Goal: Task Accomplishment & Management: Use online tool/utility

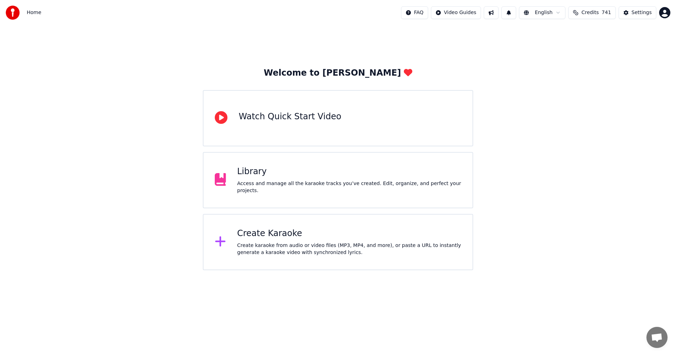
click at [597, 143] on div "Welcome to Youka Watch Quick Start Video Library Access and manage all the kara…" at bounding box center [338, 147] width 676 height 245
click at [278, 237] on div "Create Karaoke" at bounding box center [349, 233] width 224 height 11
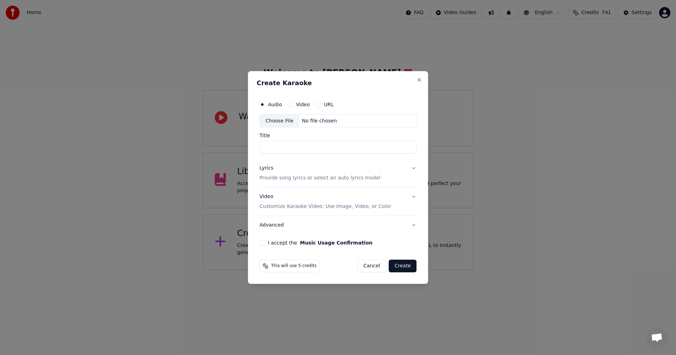
click at [281, 119] on div "Choose File" at bounding box center [279, 121] width 39 height 13
type input "**********"
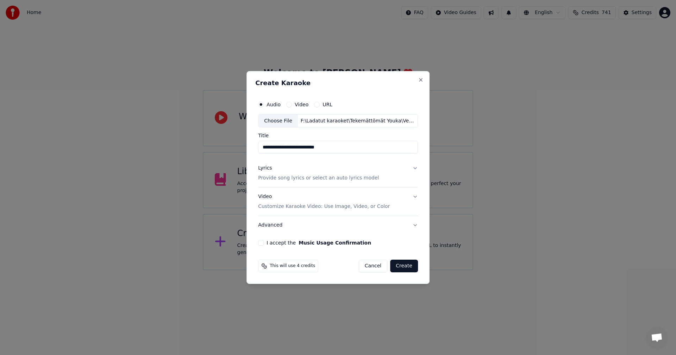
click at [413, 168] on button "Lyrics Provide song lyrics or select an auto lyrics model" at bounding box center [338, 173] width 160 height 28
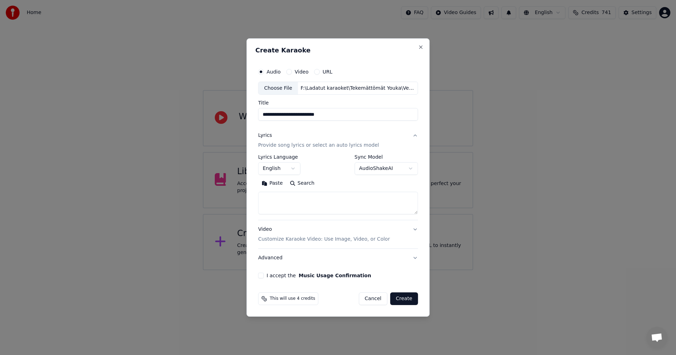
click at [275, 187] on button "Paste" at bounding box center [272, 183] width 28 height 11
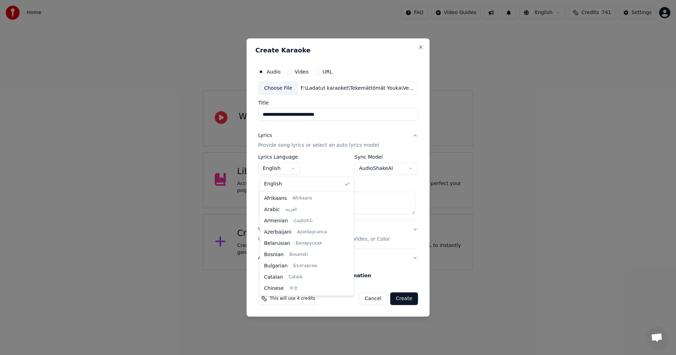
click at [286, 170] on body "**********" at bounding box center [338, 135] width 676 height 270
type textarea "**********"
select select "**"
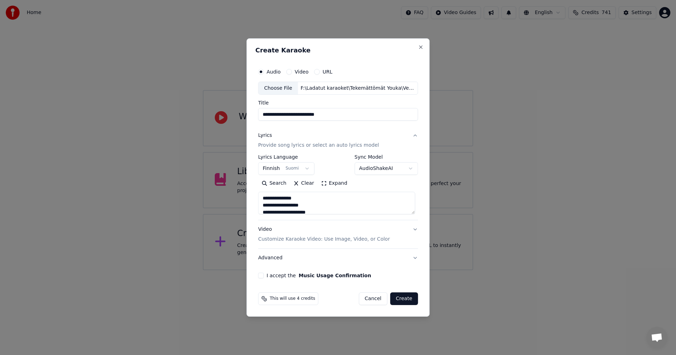
click at [261, 275] on button "I accept the Music Usage Confirmation" at bounding box center [261, 276] width 6 height 6
click at [402, 301] on button "Create" at bounding box center [404, 299] width 28 height 13
type textarea "**********"
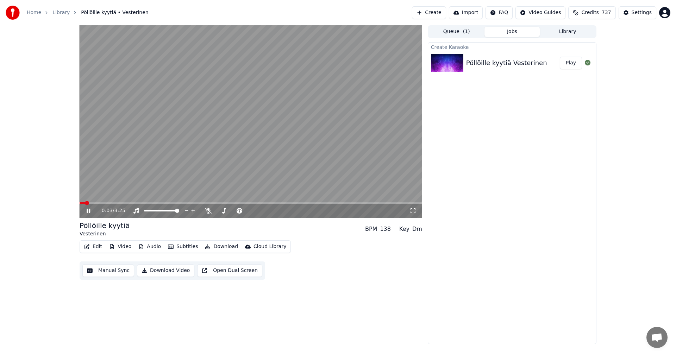
click at [93, 247] on button "Edit" at bounding box center [93, 247] width 24 height 10
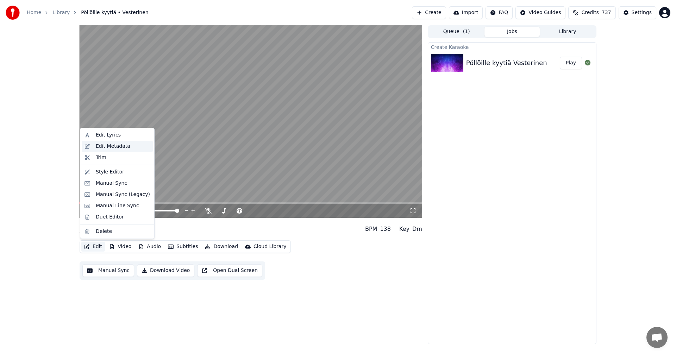
click at [122, 148] on div "Edit Metadata" at bounding box center [113, 146] width 34 height 7
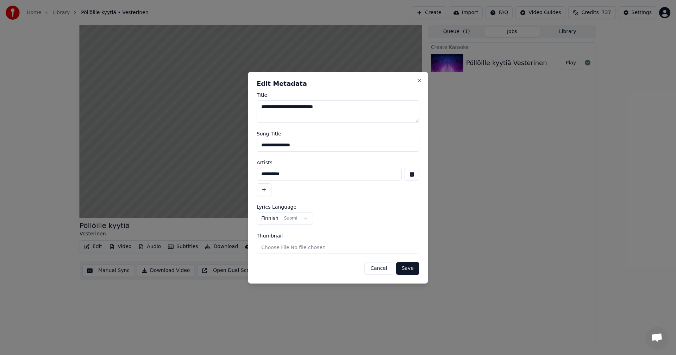
click at [288, 175] on input "**********" at bounding box center [329, 174] width 145 height 13
type input "**********"
click at [408, 271] on button "Save" at bounding box center [407, 268] width 23 height 13
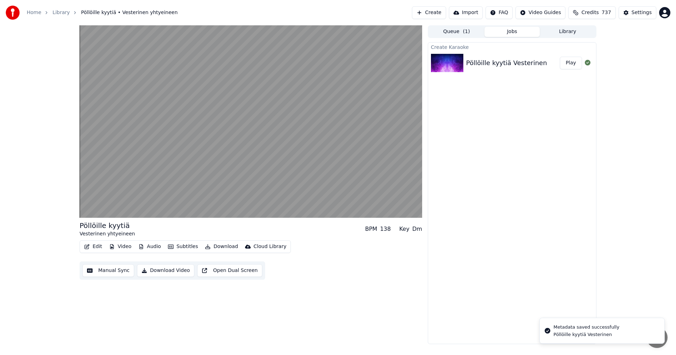
click at [125, 247] on button "Video" at bounding box center [120, 247] width 28 height 10
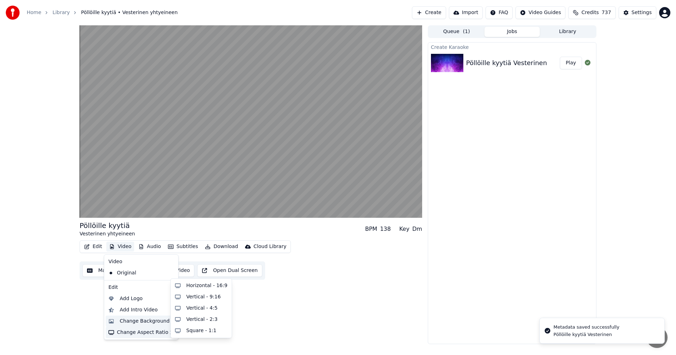
click at [136, 324] on div "Change Background" at bounding box center [145, 321] width 50 height 7
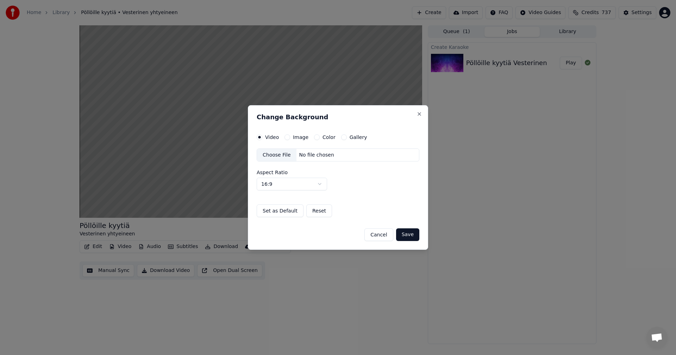
click at [287, 137] on button "Image" at bounding box center [287, 137] width 6 height 6
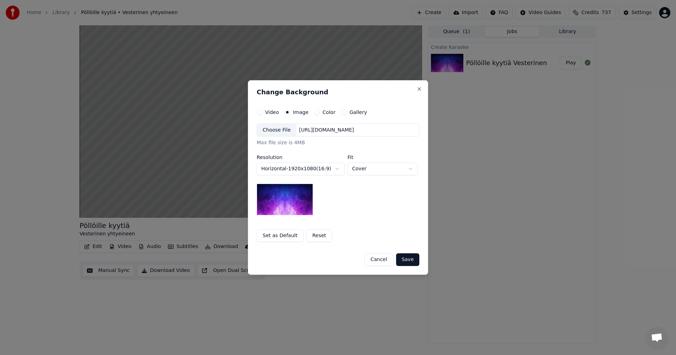
click at [281, 132] on div "Choose File" at bounding box center [276, 130] width 39 height 13
click at [412, 263] on button "Save" at bounding box center [407, 259] width 23 height 13
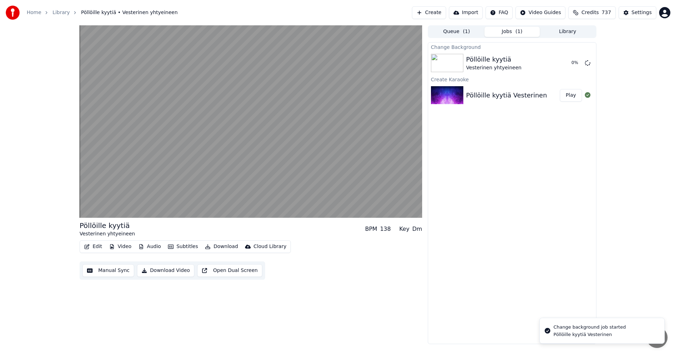
click at [523, 193] on div "Change Background Pöllöille kyytiä Vesterinen yhtyeineen 0 % Create Karaoke Pöl…" at bounding box center [512, 193] width 169 height 302
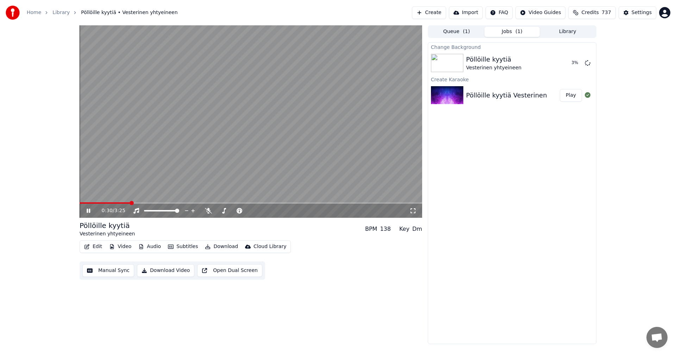
click at [89, 209] on icon at bounding box center [93, 211] width 17 height 6
click at [98, 247] on button "Edit" at bounding box center [93, 247] width 24 height 10
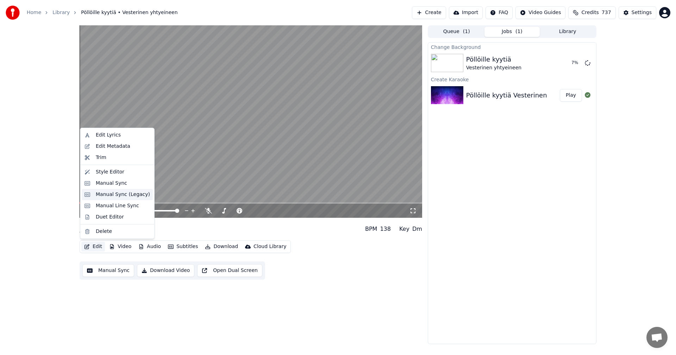
click at [122, 197] on div "Manual Sync (Legacy)" at bounding box center [123, 194] width 54 height 7
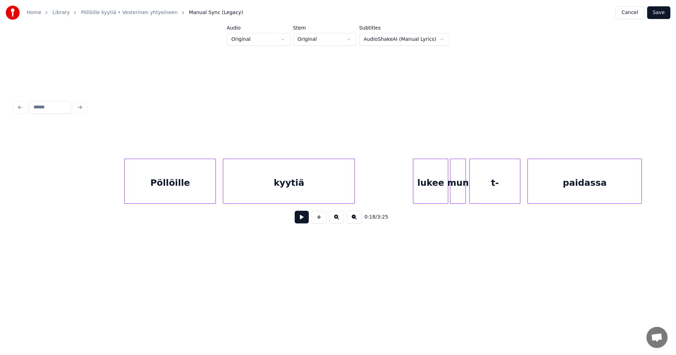
scroll to position [0, 1524]
click at [300, 221] on button at bounding box center [302, 217] width 14 height 13
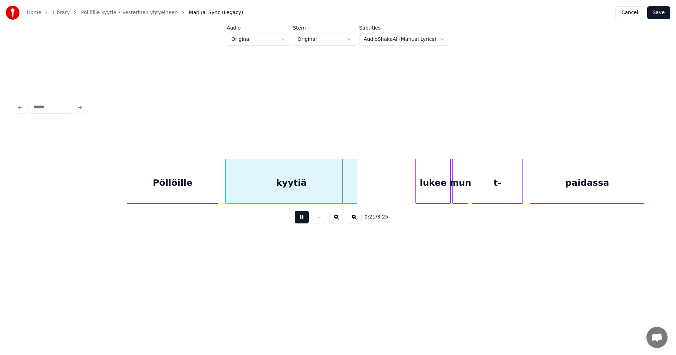
drag, startPoint x: 298, startPoint y: 217, endPoint x: 269, endPoint y: 199, distance: 34.9
click at [299, 216] on button at bounding box center [302, 217] width 14 height 13
click at [173, 166] on div "Pöllöille" at bounding box center [172, 183] width 91 height 48
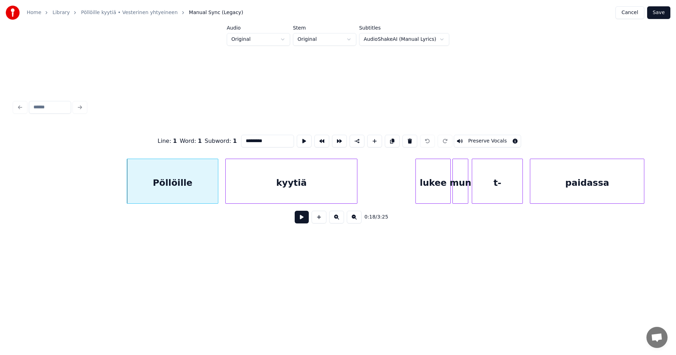
click at [298, 220] on button at bounding box center [302, 217] width 14 height 13
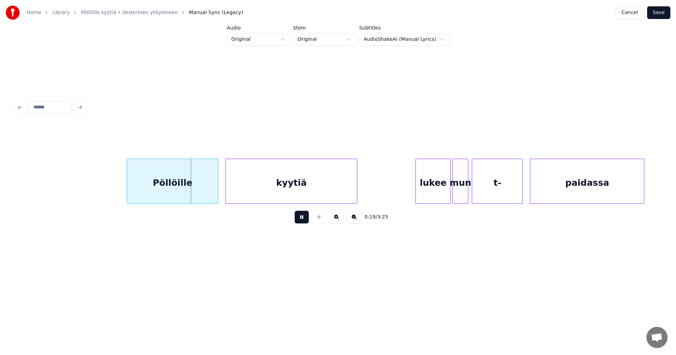
click at [301, 219] on button at bounding box center [302, 217] width 14 height 13
click at [213, 191] on div at bounding box center [213, 181] width 2 height 44
click at [245, 194] on div "kyytiä" at bounding box center [286, 183] width 131 height 48
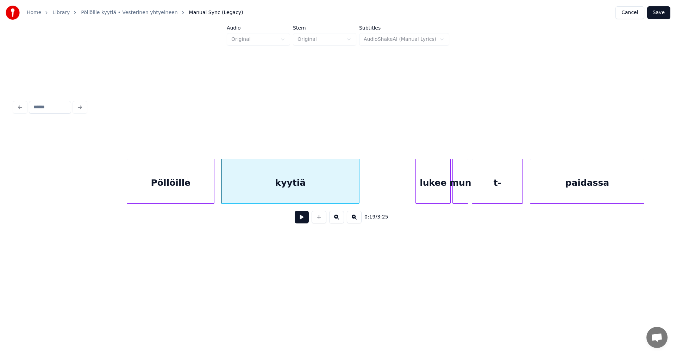
click at [357, 197] on div at bounding box center [358, 181] width 2 height 44
click at [308, 223] on button at bounding box center [302, 217] width 14 height 13
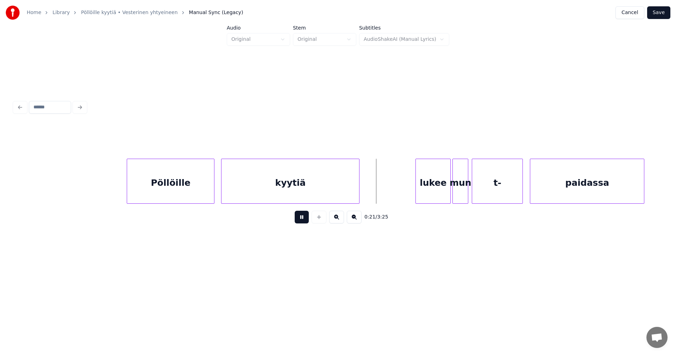
drag, startPoint x: 307, startPoint y: 222, endPoint x: 392, endPoint y: 186, distance: 92.1
click at [307, 221] on button at bounding box center [302, 217] width 14 height 13
click at [666, 16] on button "Save" at bounding box center [658, 12] width 23 height 13
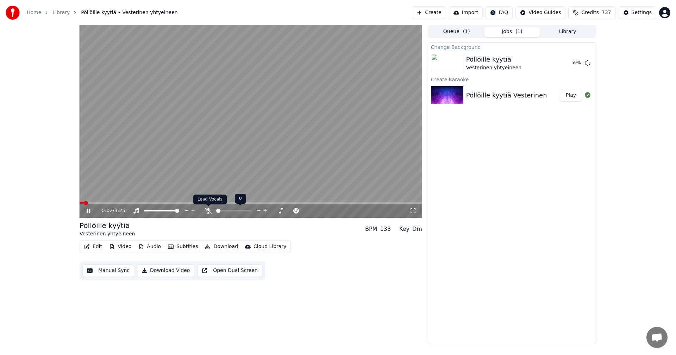
click at [210, 211] on icon at bounding box center [208, 211] width 7 height 6
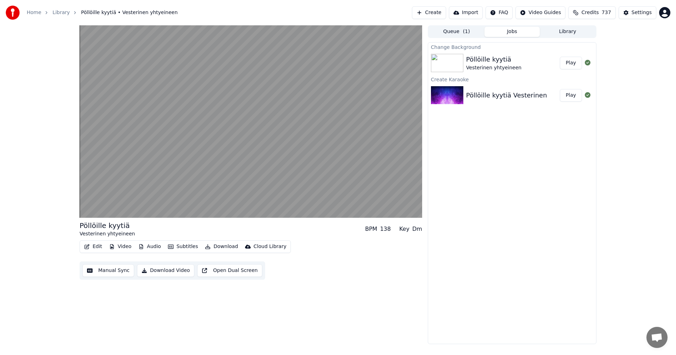
click at [576, 61] on button "Play" at bounding box center [571, 63] width 22 height 13
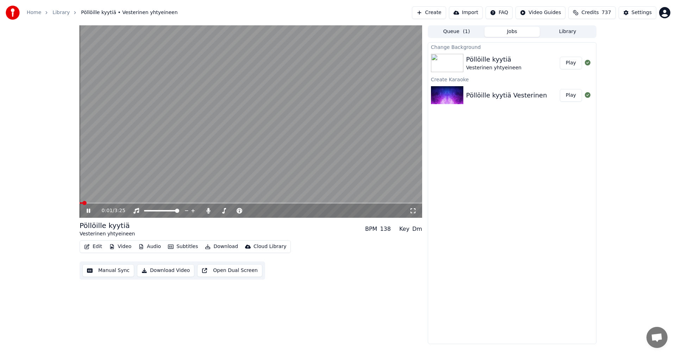
click at [95, 245] on button "Edit" at bounding box center [93, 247] width 24 height 10
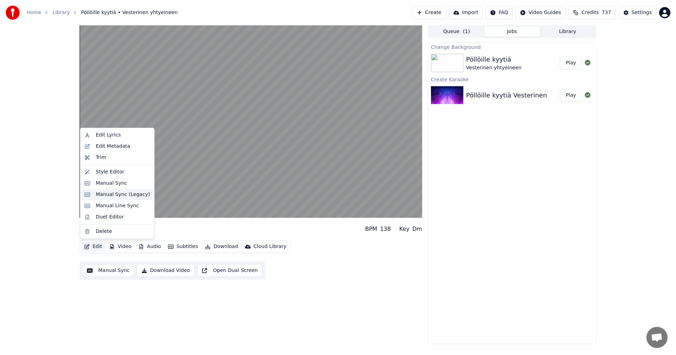
click at [114, 195] on div "Manual Sync (Legacy)" at bounding box center [123, 194] width 54 height 7
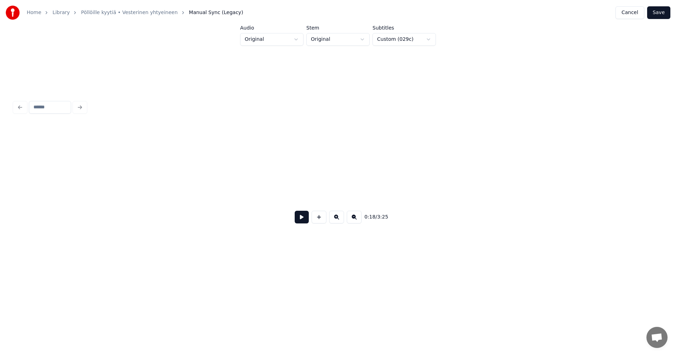
scroll to position [0, 1637]
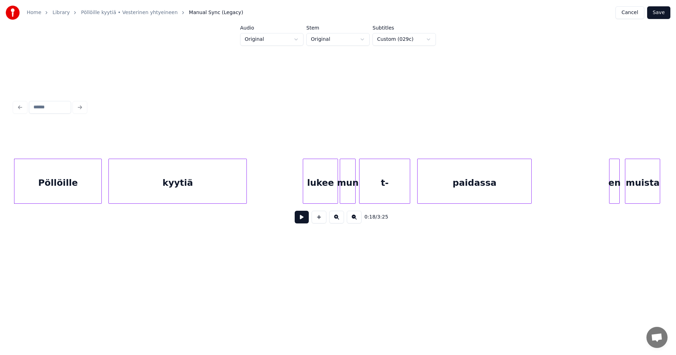
click at [298, 220] on button at bounding box center [302, 217] width 14 height 13
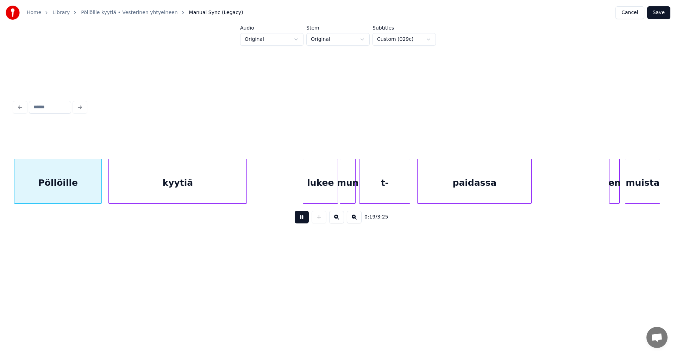
click at [298, 220] on button at bounding box center [302, 217] width 14 height 13
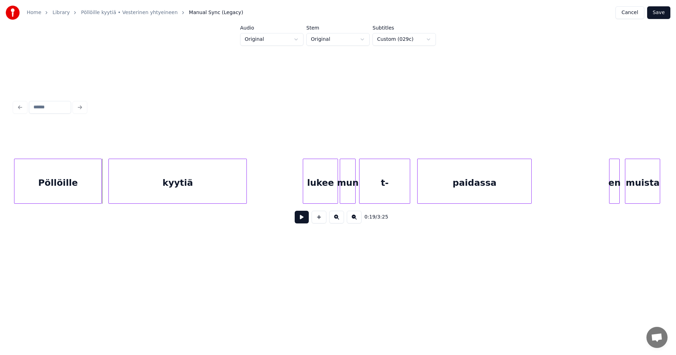
click at [298, 220] on button at bounding box center [302, 217] width 14 height 13
click at [322, 187] on div "lukee" at bounding box center [314, 183] width 34 height 48
click at [301, 220] on button at bounding box center [302, 217] width 14 height 13
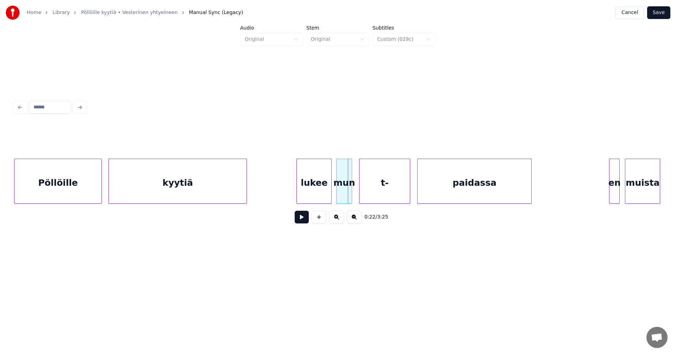
click at [342, 190] on div "mun" at bounding box center [344, 183] width 15 height 48
click at [319, 198] on div "lukee" at bounding box center [314, 183] width 34 height 48
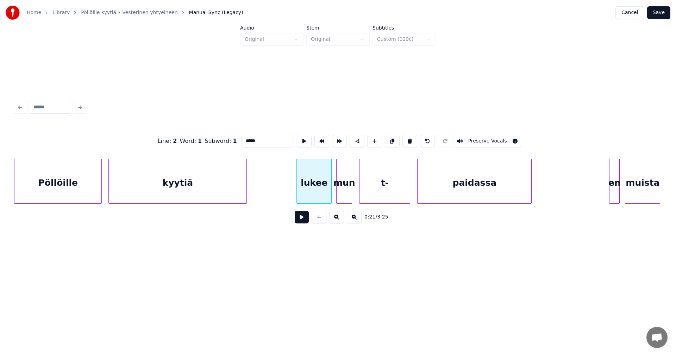
click at [304, 217] on button at bounding box center [302, 217] width 14 height 13
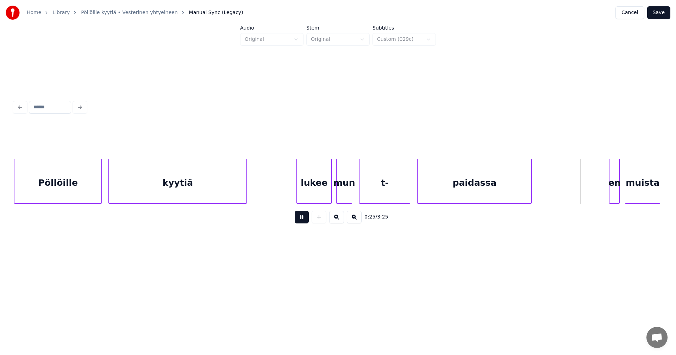
click at [304, 217] on button at bounding box center [302, 217] width 14 height 13
click at [400, 188] on div "t-" at bounding box center [384, 183] width 50 height 48
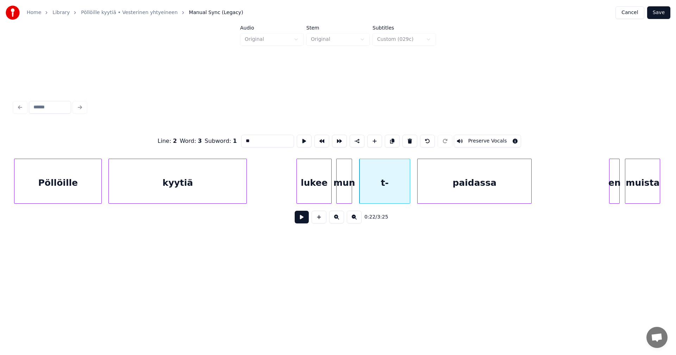
click at [305, 221] on button at bounding box center [302, 217] width 14 height 13
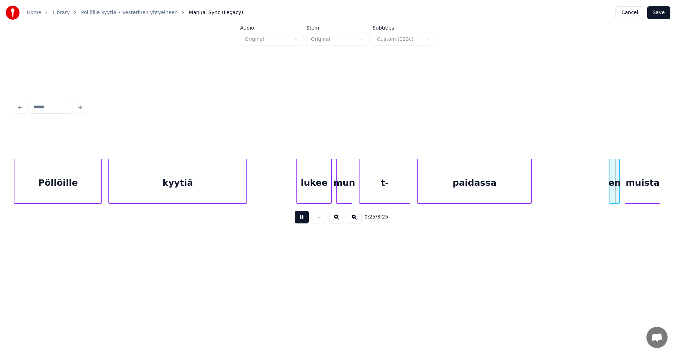
click at [305, 221] on button at bounding box center [302, 217] width 14 height 13
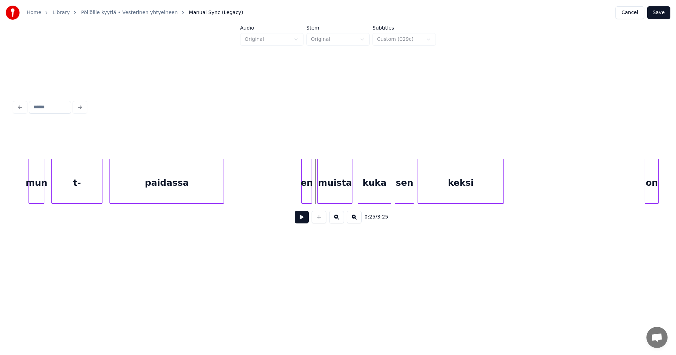
scroll to position [0, 1961]
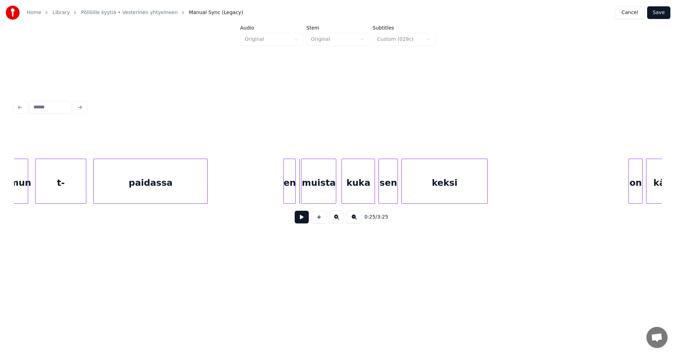
click at [284, 189] on div at bounding box center [285, 181] width 2 height 44
click at [302, 221] on button at bounding box center [302, 217] width 14 height 13
click at [301, 220] on button at bounding box center [302, 217] width 14 height 13
click at [301, 219] on button at bounding box center [302, 217] width 14 height 13
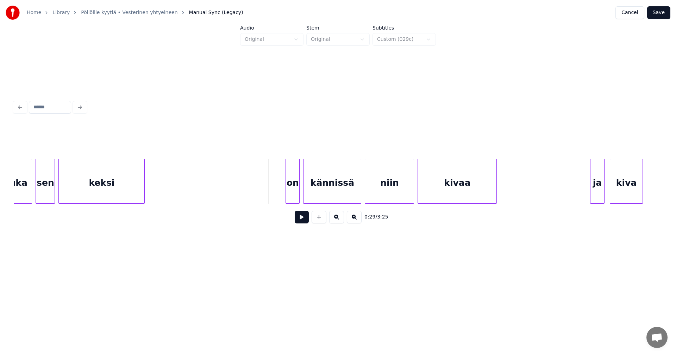
scroll to position [0, 2313]
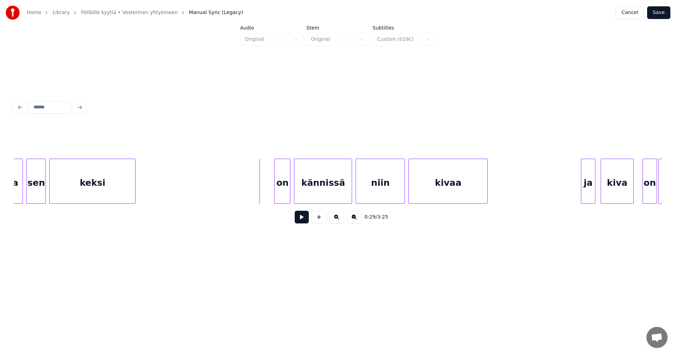
click at [275, 187] on div at bounding box center [276, 181] width 2 height 44
click at [299, 221] on button at bounding box center [302, 217] width 14 height 13
click at [301, 216] on button at bounding box center [302, 217] width 14 height 13
click at [493, 194] on div at bounding box center [493, 181] width 2 height 44
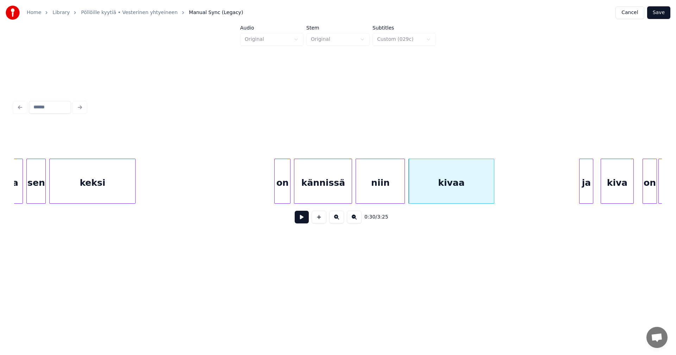
click at [584, 193] on div "ja" at bounding box center [585, 183] width 13 height 48
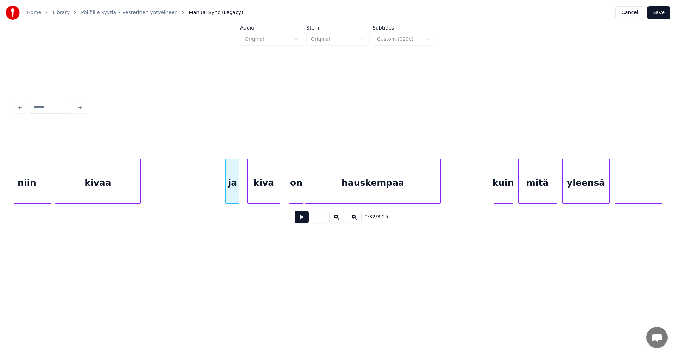
scroll to position [0, 2679]
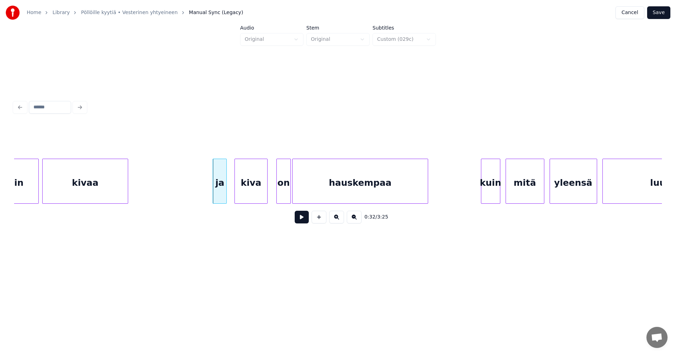
click at [221, 182] on div "ja" at bounding box center [219, 183] width 13 height 48
click at [301, 218] on button at bounding box center [302, 217] width 14 height 13
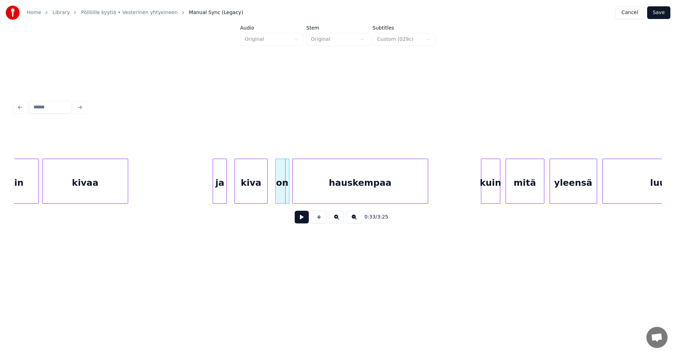
click at [279, 193] on div "on" at bounding box center [282, 183] width 13 height 48
click at [301, 217] on button at bounding box center [302, 217] width 14 height 13
drag, startPoint x: 304, startPoint y: 219, endPoint x: 308, endPoint y: 219, distance: 3.9
click at [305, 219] on button at bounding box center [302, 217] width 14 height 13
click at [305, 221] on button at bounding box center [302, 217] width 14 height 13
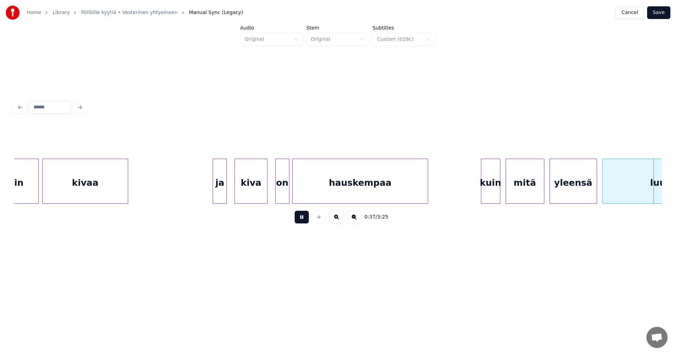
scroll to position [0, 3327]
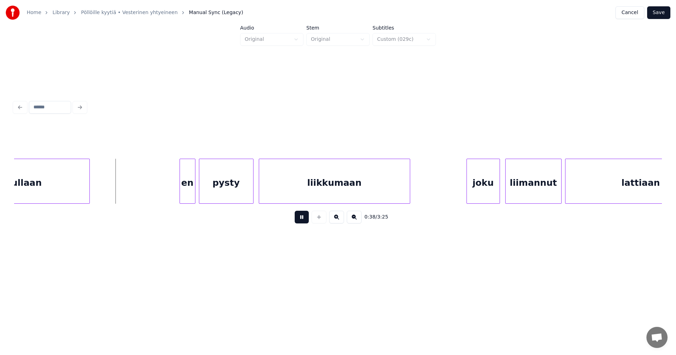
click at [305, 221] on button at bounding box center [302, 217] width 14 height 13
click at [189, 183] on div "en" at bounding box center [184, 183] width 15 height 48
click at [300, 218] on button at bounding box center [302, 217] width 14 height 13
click at [302, 220] on button at bounding box center [302, 217] width 14 height 13
click at [484, 195] on div "joku" at bounding box center [479, 183] width 33 height 48
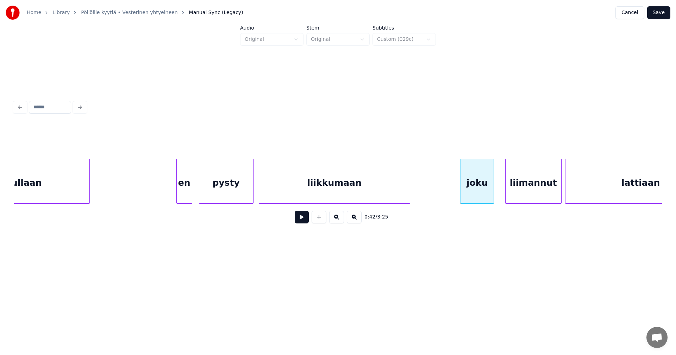
click at [301, 220] on button at bounding box center [302, 217] width 14 height 13
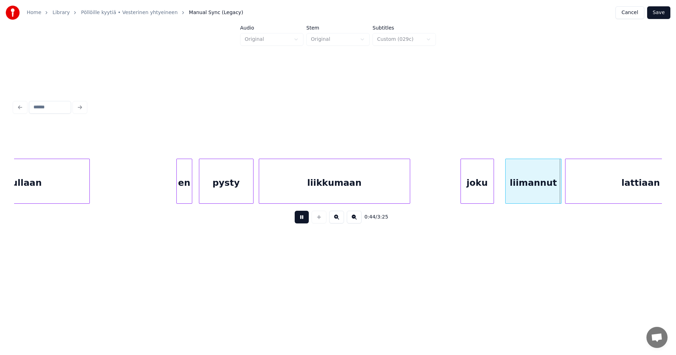
drag, startPoint x: 302, startPoint y: 220, endPoint x: 465, endPoint y: 201, distance: 164.9
click at [302, 220] on button at bounding box center [302, 217] width 14 height 13
click at [520, 187] on div "liimannut" at bounding box center [528, 183] width 56 height 48
click at [306, 218] on button at bounding box center [302, 217] width 14 height 13
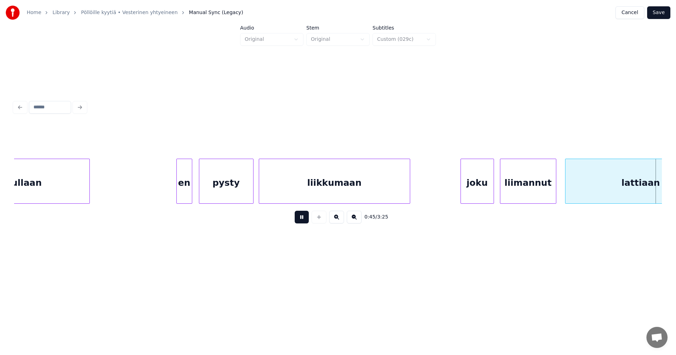
scroll to position [0, 3975]
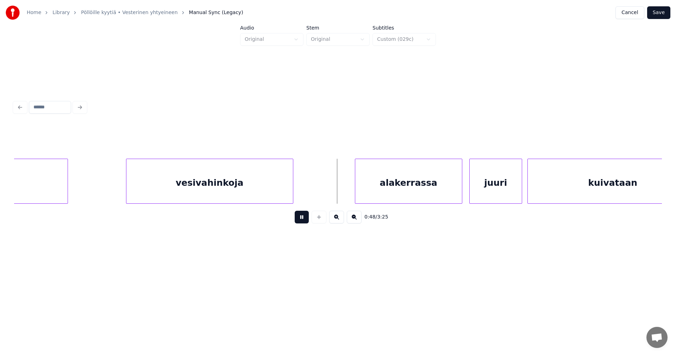
click at [307, 217] on button at bounding box center [302, 217] width 14 height 13
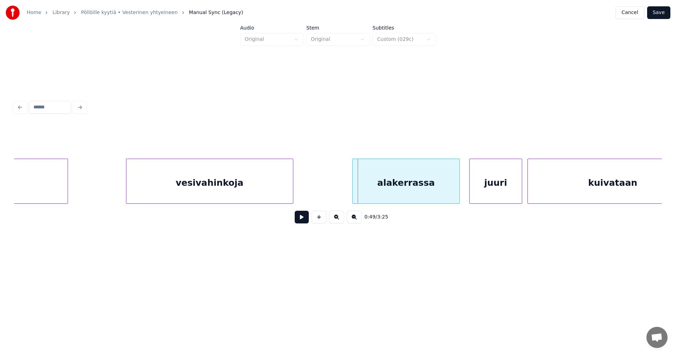
click at [402, 182] on div "alakerrassa" at bounding box center [406, 183] width 107 height 48
click at [307, 218] on button at bounding box center [302, 217] width 14 height 13
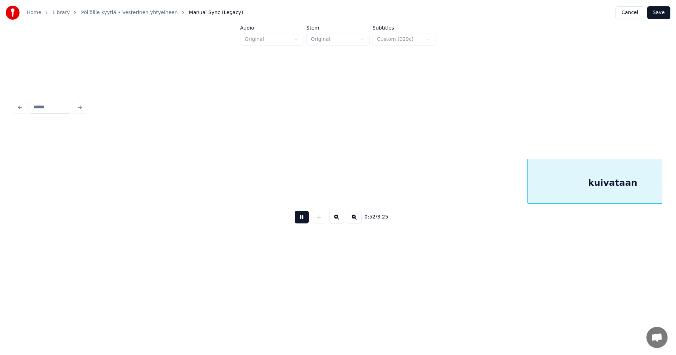
scroll to position [0, 4623]
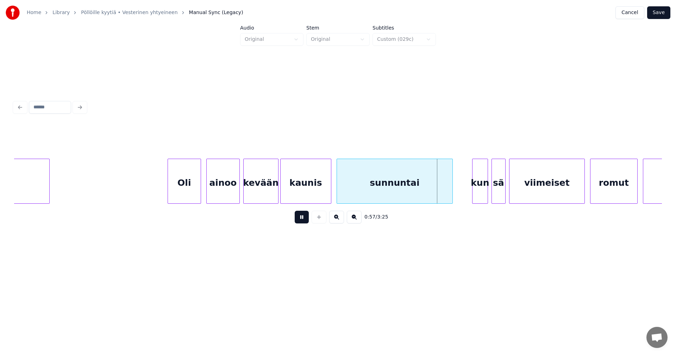
click at [305, 218] on button at bounding box center [302, 217] width 14 height 13
click at [184, 188] on div "Oli" at bounding box center [182, 183] width 33 height 48
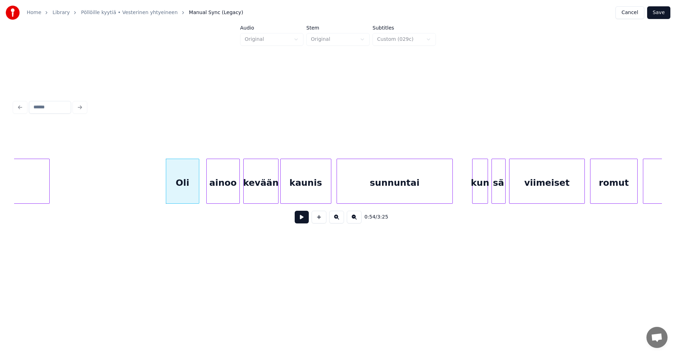
click at [302, 223] on button at bounding box center [302, 217] width 14 height 13
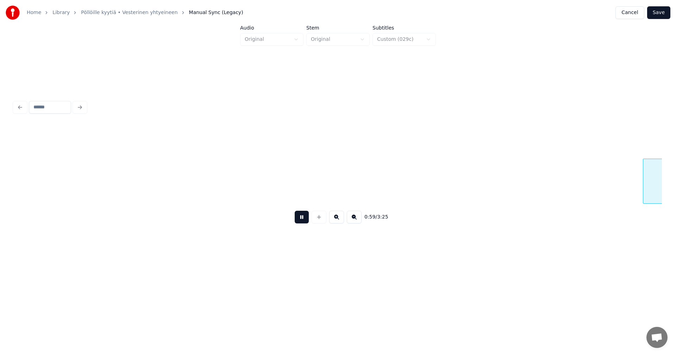
scroll to position [0, 5272]
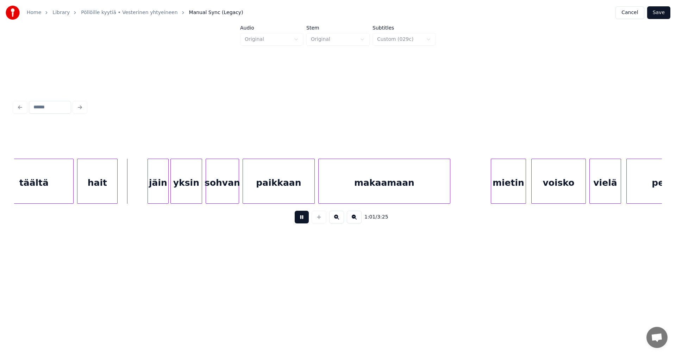
drag, startPoint x: 302, startPoint y: 223, endPoint x: 195, endPoint y: 203, distance: 108.5
click at [289, 222] on div "1:01 / 3:25" at bounding box center [338, 216] width 636 height 15
click at [301, 220] on button at bounding box center [302, 217] width 14 height 13
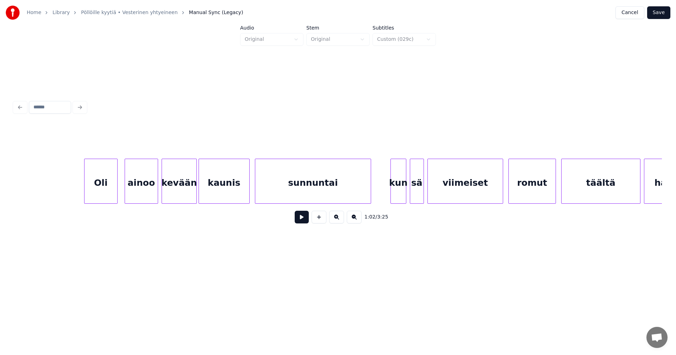
click at [531, 189] on div "romut" at bounding box center [532, 183] width 47 height 48
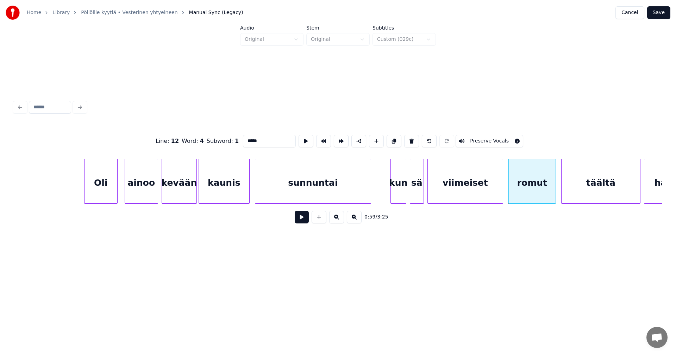
click at [302, 223] on button at bounding box center [302, 217] width 14 height 13
click at [302, 222] on button at bounding box center [302, 217] width 14 height 13
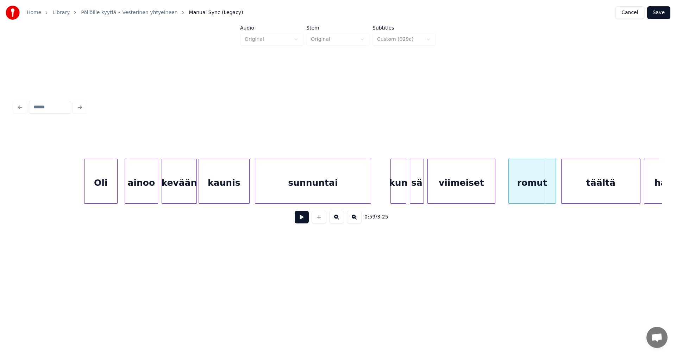
click at [494, 197] on div at bounding box center [494, 181] width 2 height 44
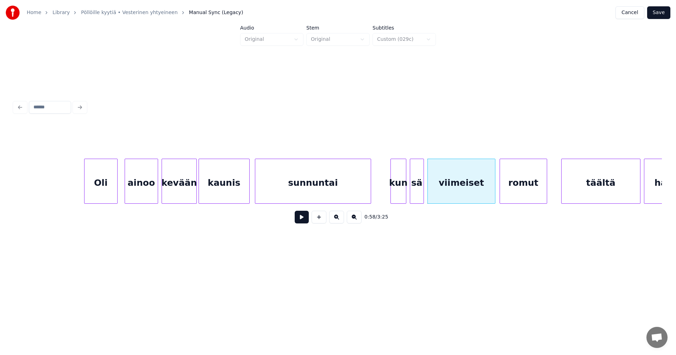
click at [511, 198] on div "romut" at bounding box center [523, 183] width 47 height 48
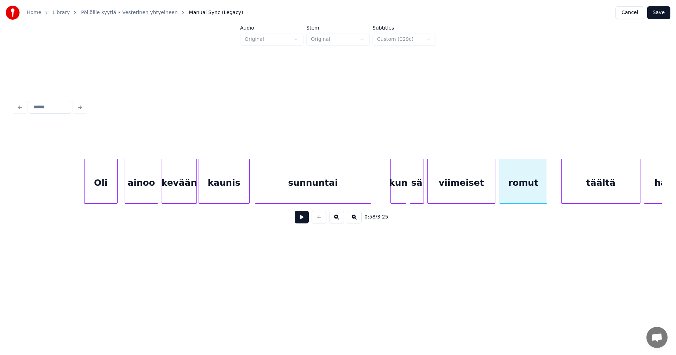
click at [305, 220] on button at bounding box center [302, 217] width 14 height 13
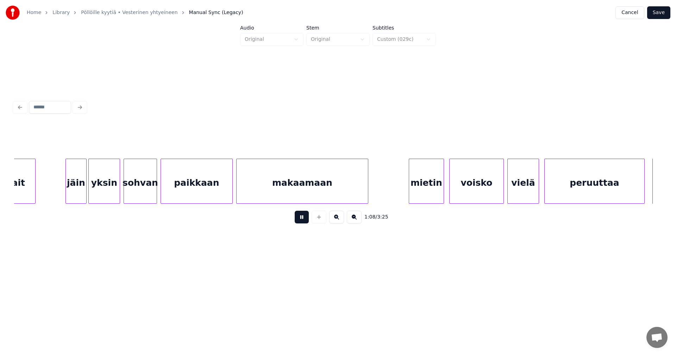
scroll to position [0, 6002]
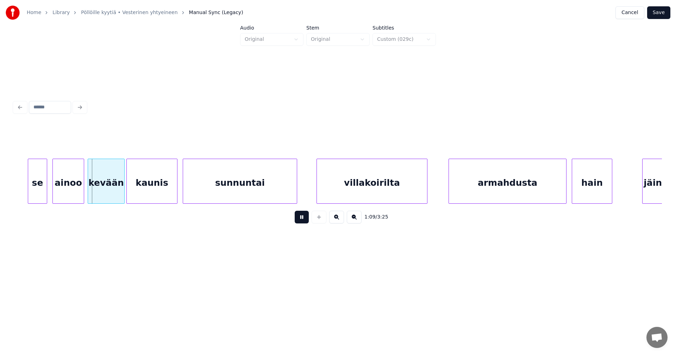
click at [305, 220] on button at bounding box center [302, 217] width 14 height 13
click at [38, 190] on div "se" at bounding box center [35, 183] width 19 height 48
click at [62, 190] on div "ainoo" at bounding box center [66, 183] width 31 height 48
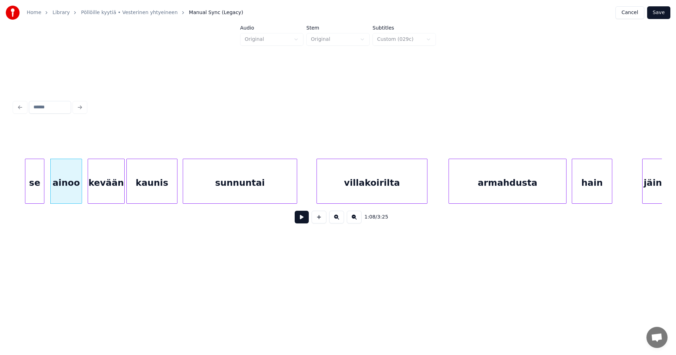
click at [305, 221] on button at bounding box center [302, 217] width 14 height 13
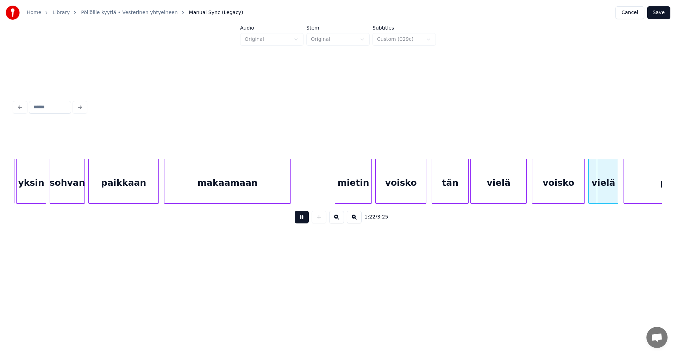
click at [305, 220] on button at bounding box center [302, 217] width 14 height 13
click at [458, 188] on div "tän" at bounding box center [450, 183] width 36 height 48
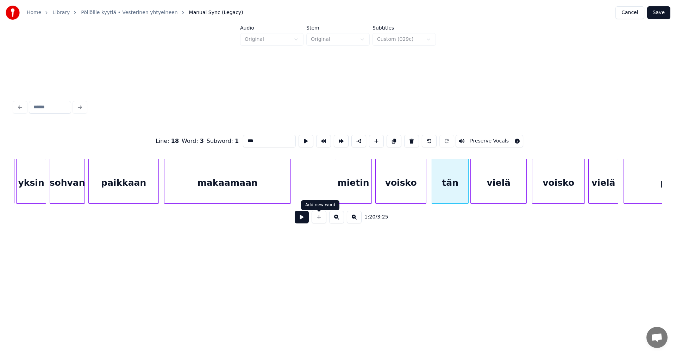
click at [304, 216] on button at bounding box center [302, 217] width 14 height 13
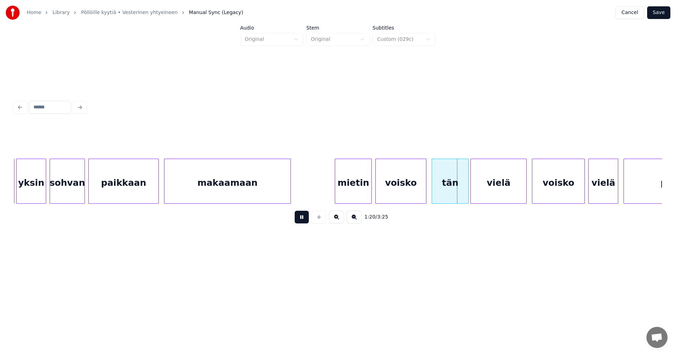
click at [304, 216] on button at bounding box center [302, 217] width 14 height 13
click at [457, 194] on div at bounding box center [458, 181] width 2 height 44
click at [477, 193] on div "vielä" at bounding box center [495, 183] width 56 height 48
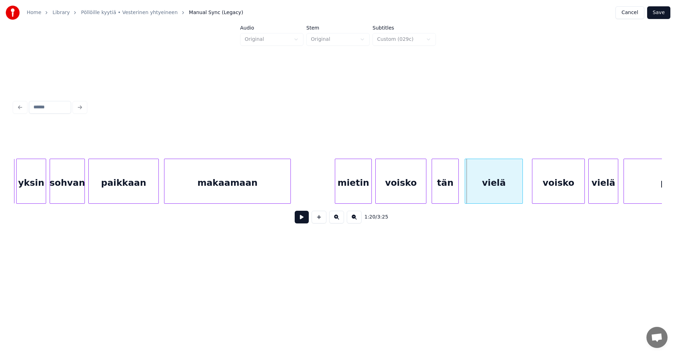
click at [466, 193] on div at bounding box center [466, 181] width 2 height 44
click at [443, 196] on div "tän" at bounding box center [445, 183] width 26 height 48
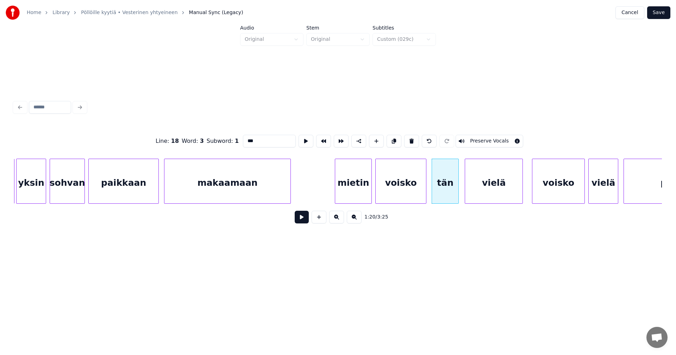
click at [301, 217] on button at bounding box center [302, 217] width 14 height 13
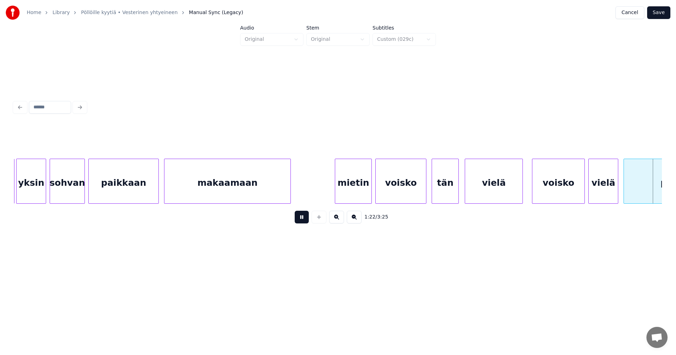
scroll to position [0, 7299]
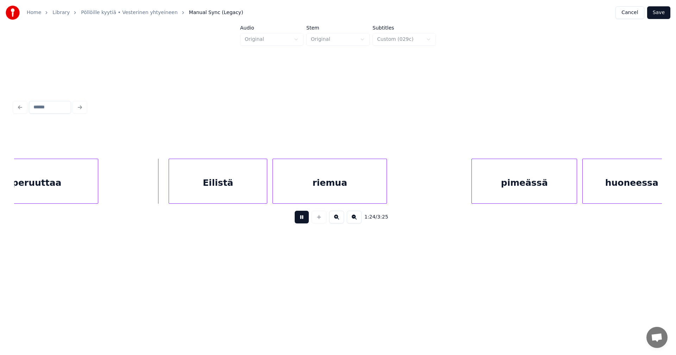
click at [301, 217] on button at bounding box center [302, 217] width 14 height 13
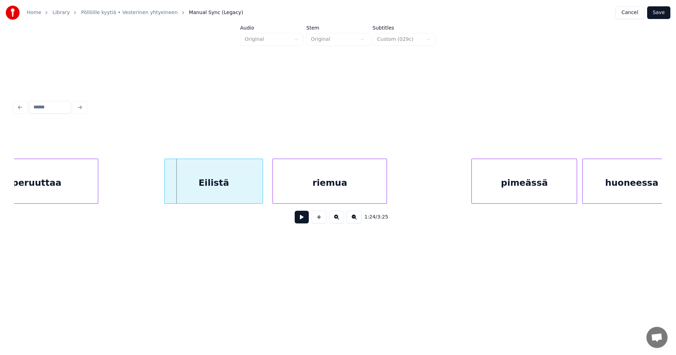
click at [223, 188] on div "Eilistä" at bounding box center [214, 183] width 98 height 48
click at [300, 219] on button at bounding box center [302, 217] width 14 height 13
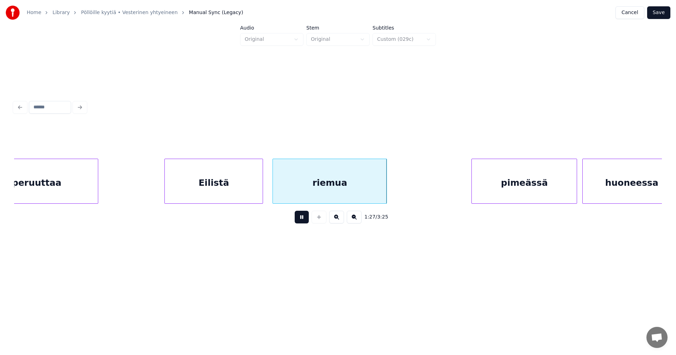
drag, startPoint x: 301, startPoint y: 219, endPoint x: 389, endPoint y: 199, distance: 90.6
click at [302, 219] on button at bounding box center [302, 217] width 14 height 13
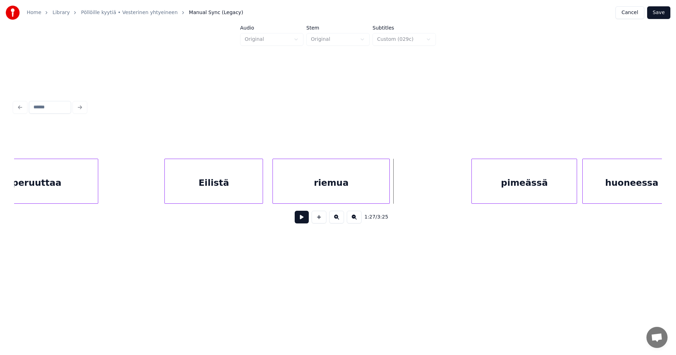
click at [389, 194] on div at bounding box center [388, 181] width 2 height 44
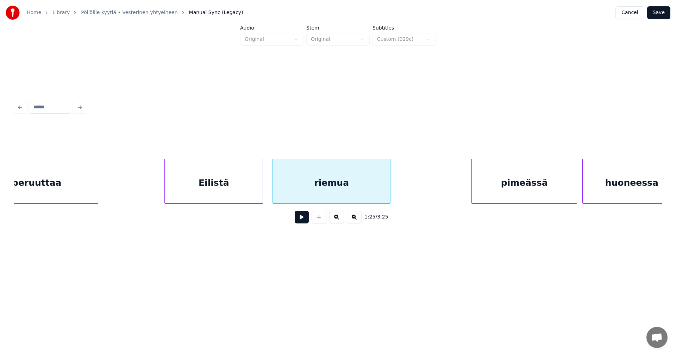
click at [507, 197] on div "pimeässä" at bounding box center [524, 183] width 105 height 48
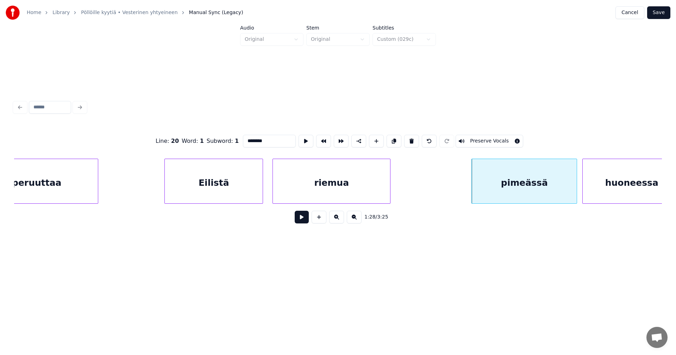
click at [301, 219] on button at bounding box center [302, 217] width 14 height 13
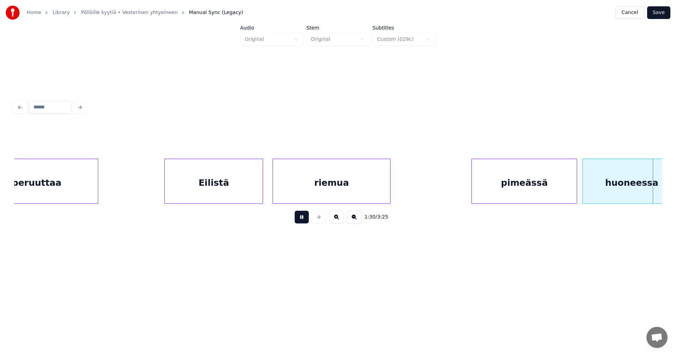
scroll to position [0, 7948]
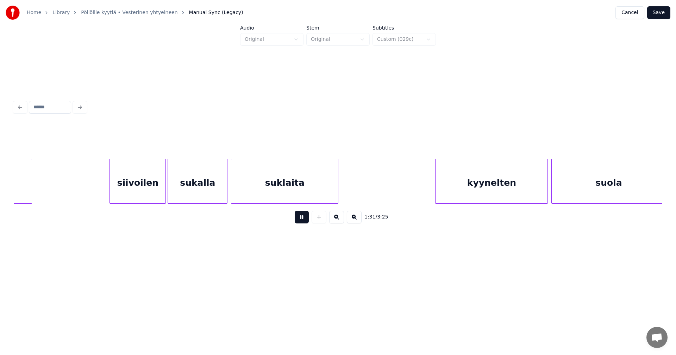
click at [301, 219] on button at bounding box center [302, 217] width 14 height 13
click at [128, 192] on div "siivoilen" at bounding box center [133, 183] width 56 height 48
click at [306, 220] on button at bounding box center [302, 217] width 14 height 13
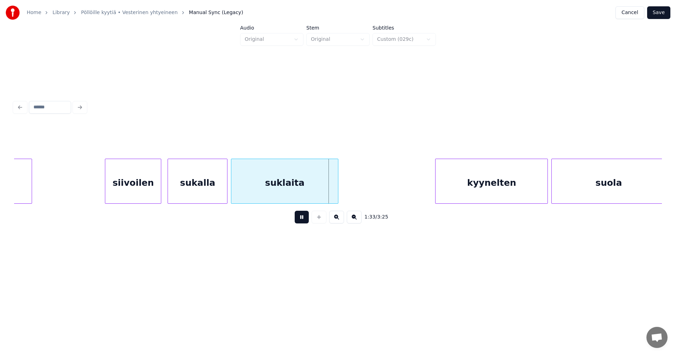
drag, startPoint x: 303, startPoint y: 220, endPoint x: 327, endPoint y: 201, distance: 29.6
click at [307, 216] on button at bounding box center [302, 217] width 14 height 13
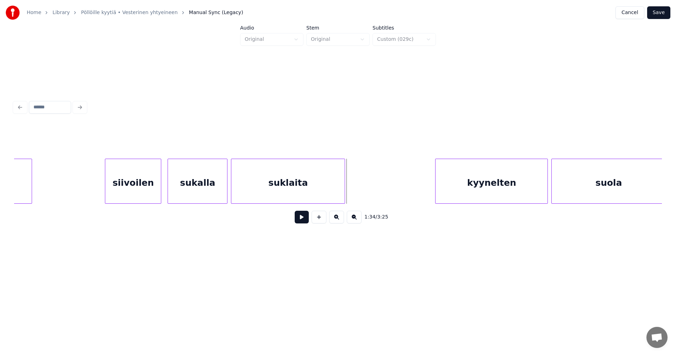
click at [344, 192] on div at bounding box center [343, 181] width 2 height 44
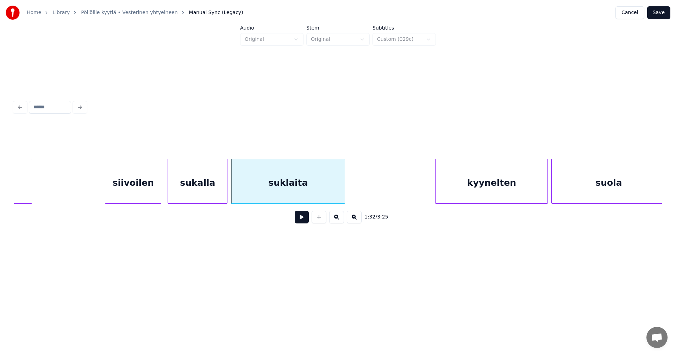
click at [466, 193] on div "kyynelten" at bounding box center [491, 183] width 112 height 48
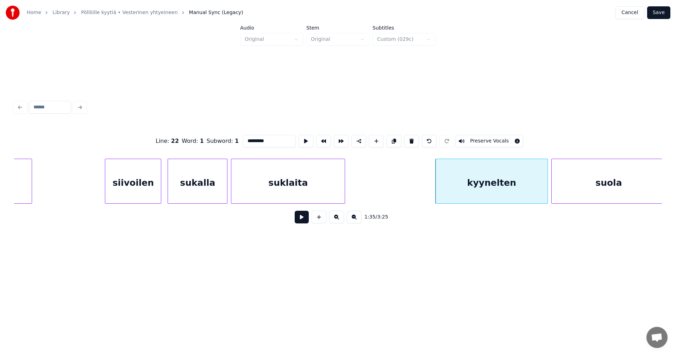
click at [304, 220] on button at bounding box center [302, 217] width 14 height 13
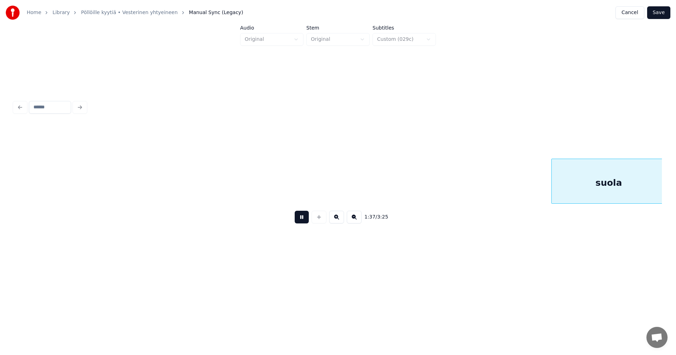
scroll to position [0, 8596]
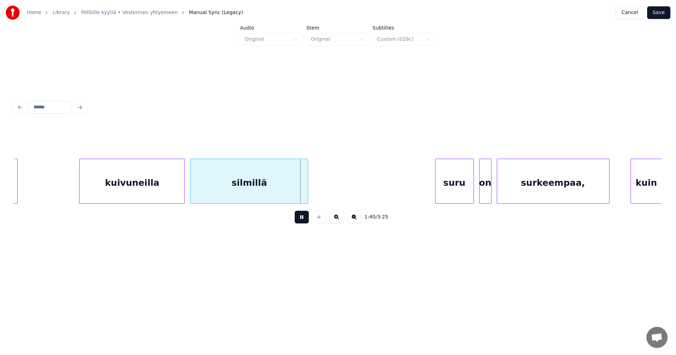
drag, startPoint x: 304, startPoint y: 220, endPoint x: 307, endPoint y: 216, distance: 4.9
click at [305, 220] on button at bounding box center [302, 217] width 14 height 13
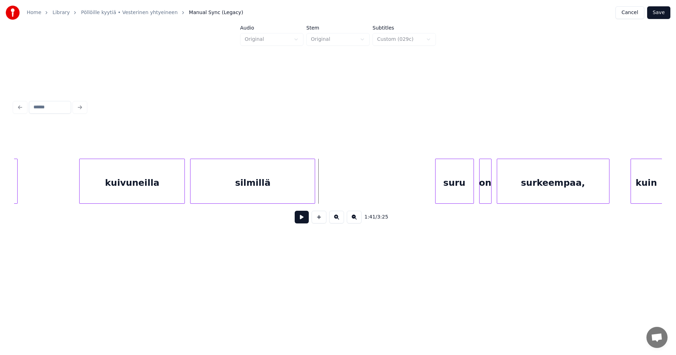
click at [314, 195] on div at bounding box center [314, 181] width 2 height 44
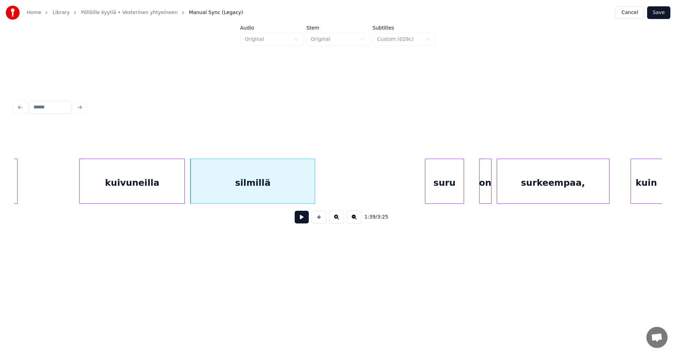
click at [433, 194] on div "suru" at bounding box center [444, 183] width 38 height 48
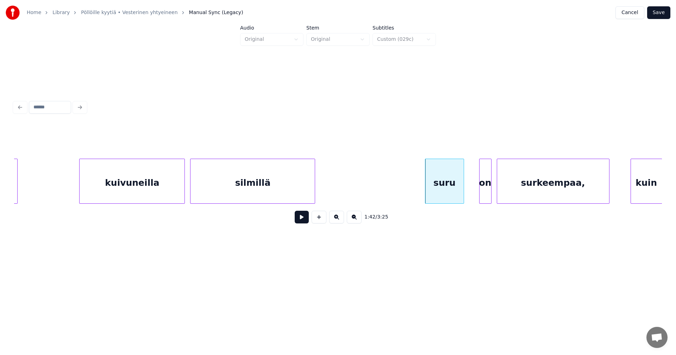
click at [306, 220] on button at bounding box center [302, 217] width 14 height 13
click at [472, 194] on div at bounding box center [473, 181] width 2 height 44
click at [304, 223] on button at bounding box center [302, 217] width 14 height 13
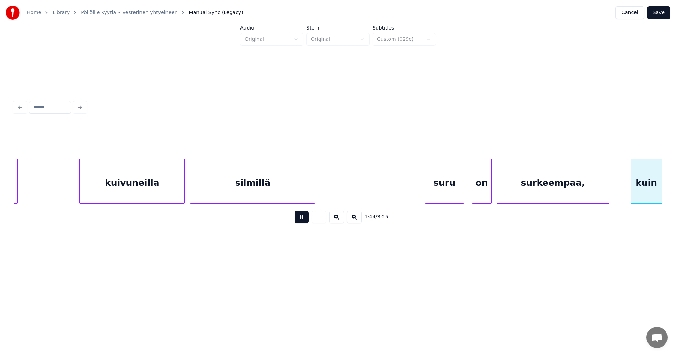
scroll to position [0, 9244]
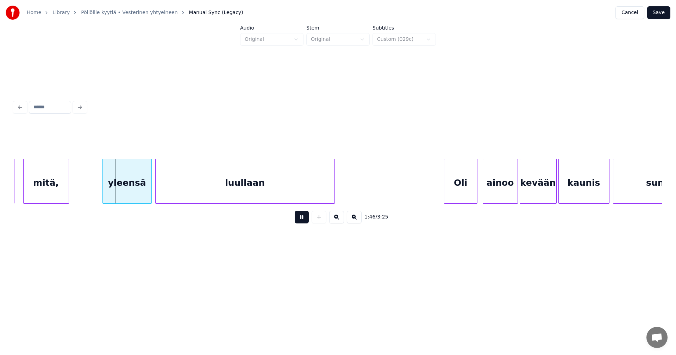
drag, startPoint x: 304, startPoint y: 222, endPoint x: 199, endPoint y: 219, distance: 105.3
click at [302, 222] on button at bounding box center [302, 217] width 14 height 13
click at [127, 182] on div "yleensä" at bounding box center [122, 183] width 49 height 48
click at [302, 222] on button at bounding box center [302, 217] width 14 height 13
drag, startPoint x: 300, startPoint y: 220, endPoint x: 336, endPoint y: 191, distance: 45.8
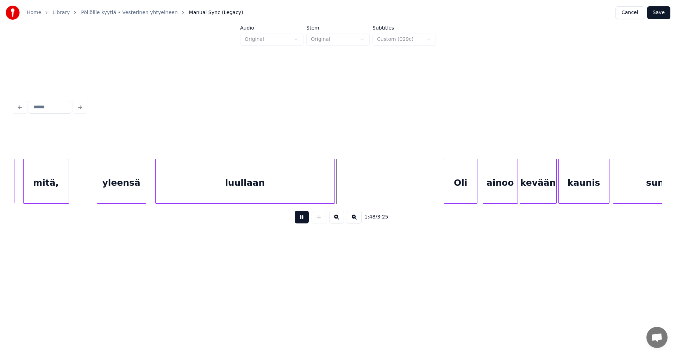
click at [301, 220] on button at bounding box center [302, 217] width 14 height 13
click at [342, 191] on div at bounding box center [342, 181] width 2 height 44
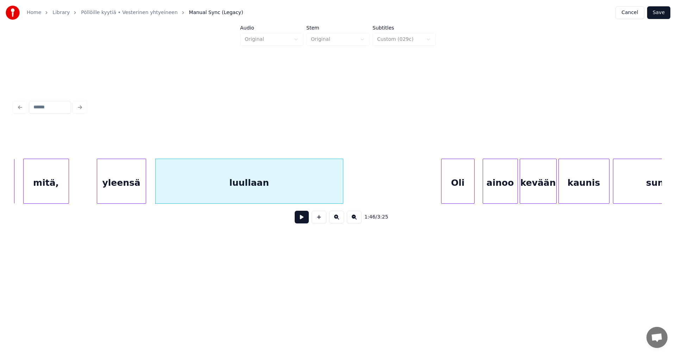
click at [465, 189] on div "Oli" at bounding box center [457, 183] width 33 height 48
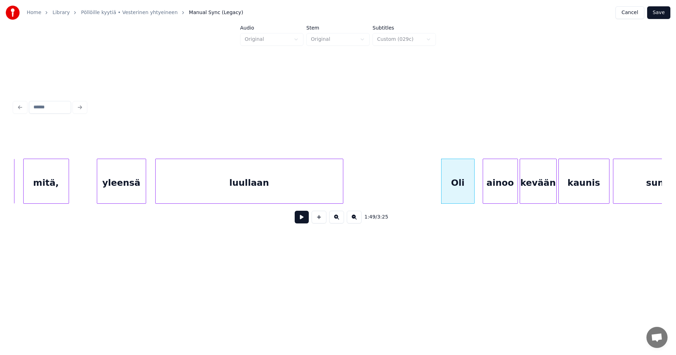
click at [301, 219] on button at bounding box center [302, 217] width 14 height 13
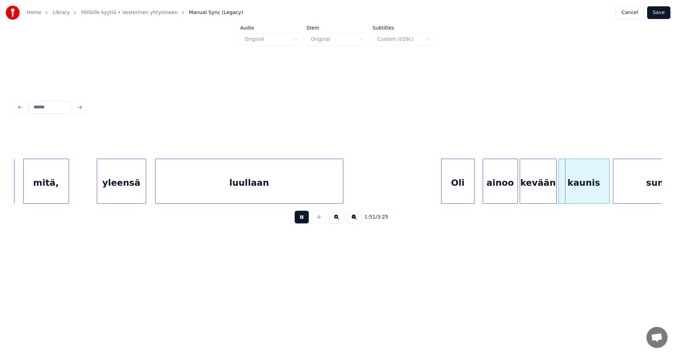
drag, startPoint x: 302, startPoint y: 219, endPoint x: 444, endPoint y: 199, distance: 143.6
click at [302, 219] on button at bounding box center [302, 217] width 14 height 13
click at [496, 193] on div "ainoo" at bounding box center [498, 183] width 34 height 48
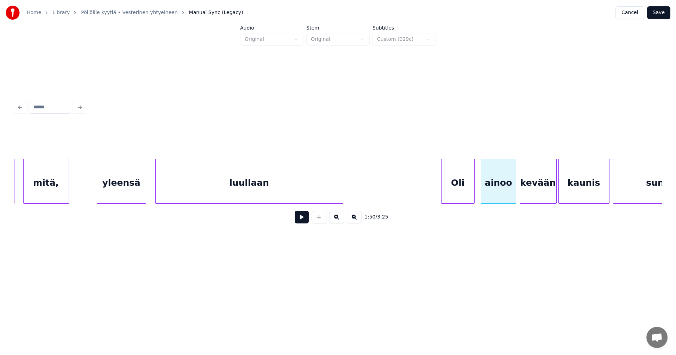
click at [299, 221] on button at bounding box center [302, 217] width 14 height 13
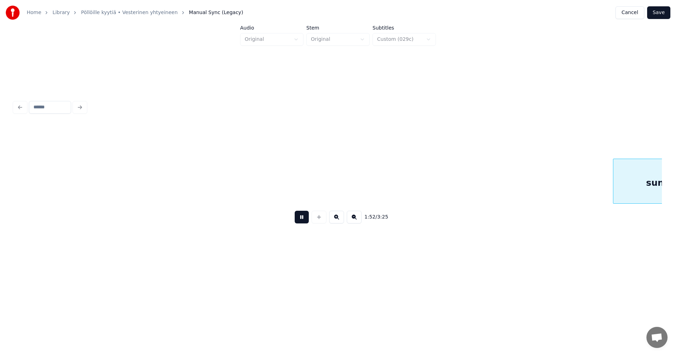
scroll to position [0, 9891]
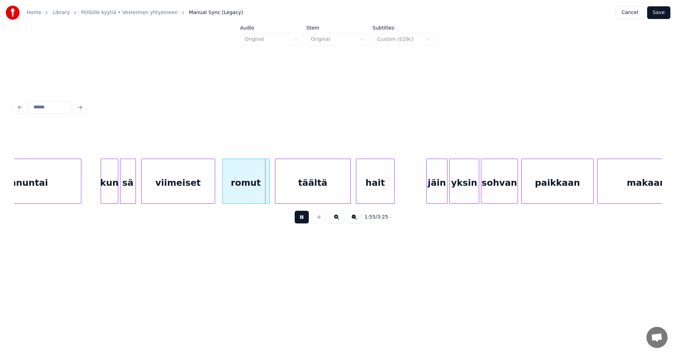
click at [302, 220] on button at bounding box center [302, 217] width 14 height 13
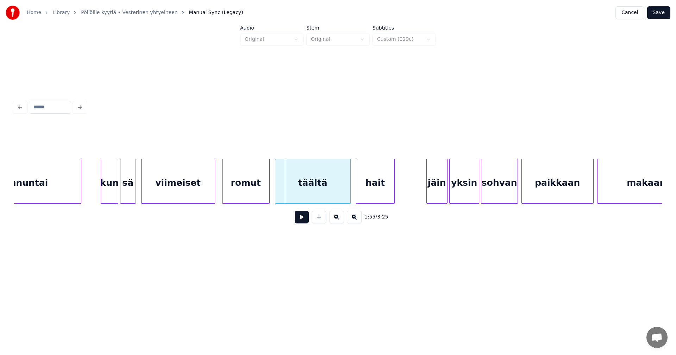
click at [200, 188] on div "viimeiset" at bounding box center [178, 183] width 73 height 48
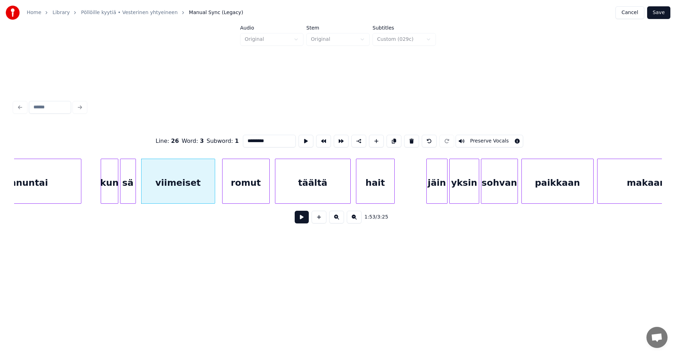
click at [301, 220] on button at bounding box center [302, 217] width 14 height 13
click at [302, 219] on button at bounding box center [302, 217] width 14 height 13
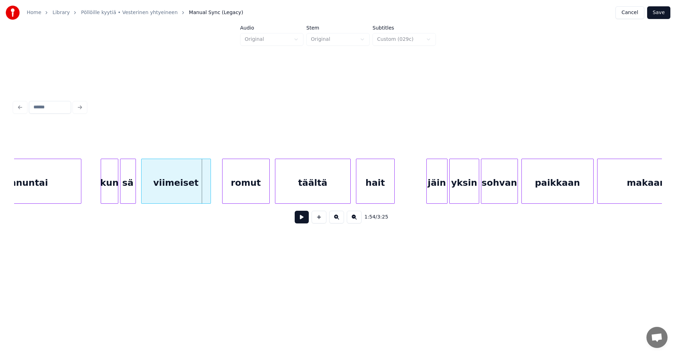
click at [208, 195] on div at bounding box center [209, 181] width 2 height 44
click at [238, 195] on div "romut" at bounding box center [240, 183] width 47 height 48
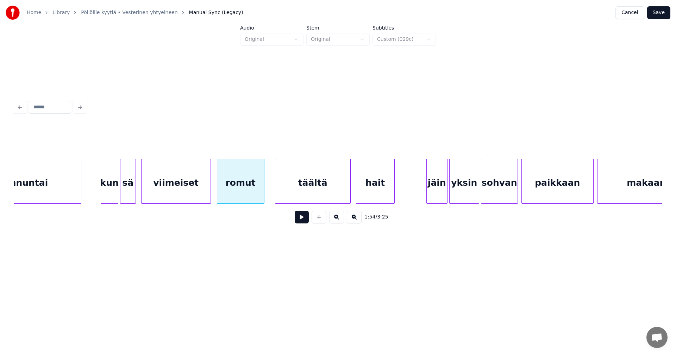
click at [210, 195] on div at bounding box center [209, 181] width 2 height 44
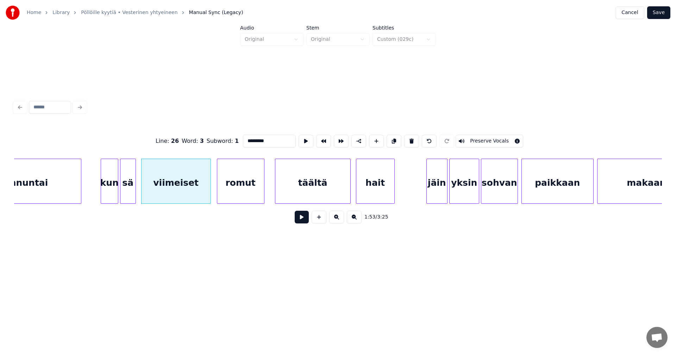
click at [301, 220] on button at bounding box center [302, 217] width 14 height 13
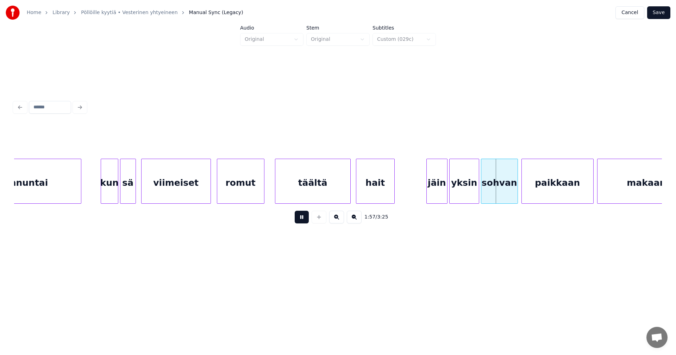
click at [301, 217] on button at bounding box center [302, 217] width 14 height 13
click at [434, 194] on div "jäin" at bounding box center [435, 183] width 20 height 48
click at [458, 194] on div "yksin" at bounding box center [462, 183] width 29 height 48
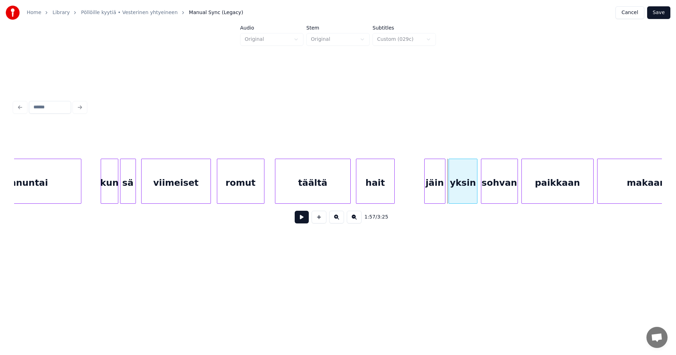
click at [450, 192] on div at bounding box center [450, 181] width 2 height 44
click at [306, 221] on button at bounding box center [302, 217] width 14 height 13
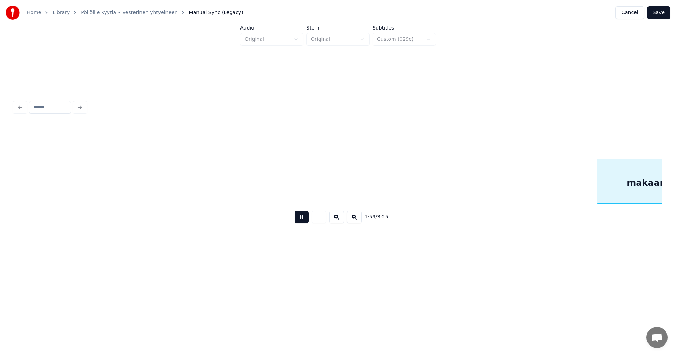
scroll to position [0, 10539]
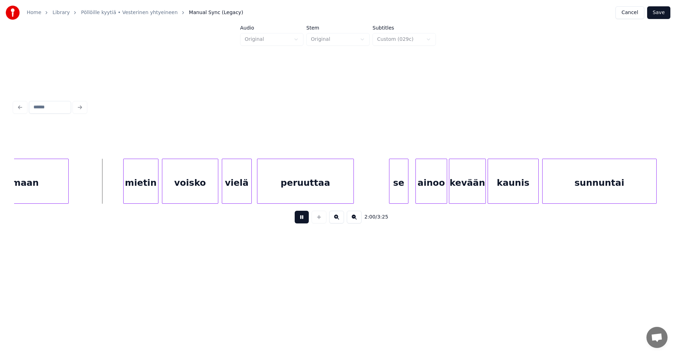
drag, startPoint x: 307, startPoint y: 220, endPoint x: 215, endPoint y: 238, distance: 92.8
click at [305, 220] on button at bounding box center [302, 217] width 14 height 13
click at [150, 182] on div "mietin" at bounding box center [138, 183] width 34 height 48
click at [194, 184] on div "voisko" at bounding box center [188, 183] width 56 height 48
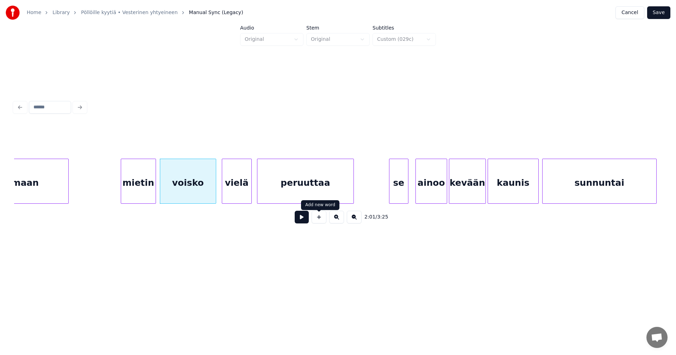
click at [302, 220] on button at bounding box center [302, 217] width 14 height 13
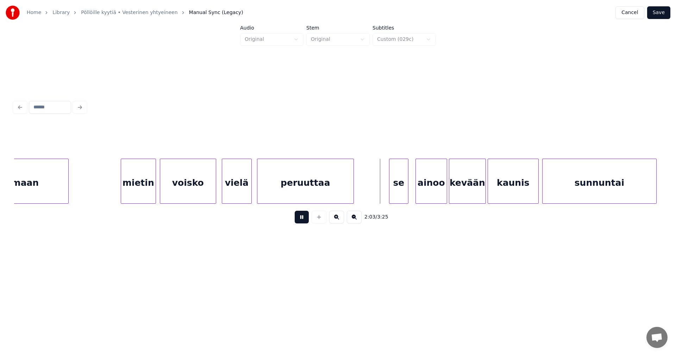
drag, startPoint x: 302, startPoint y: 220, endPoint x: 371, endPoint y: 194, distance: 74.2
click at [302, 220] on button at bounding box center [302, 217] width 14 height 13
click at [400, 188] on div "se" at bounding box center [395, 183] width 19 height 48
click at [422, 189] on div "ainoo" at bounding box center [426, 183] width 31 height 48
click at [307, 219] on button at bounding box center [302, 217] width 14 height 13
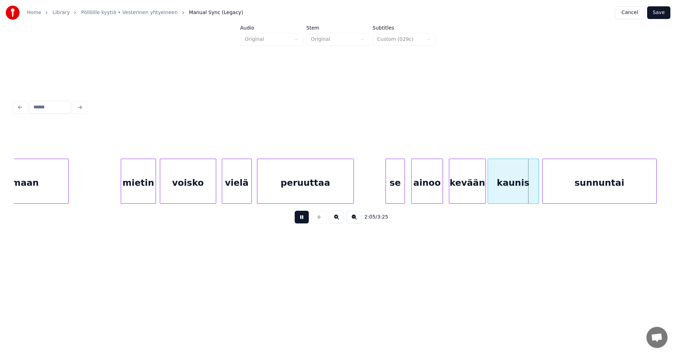
click at [307, 219] on button at bounding box center [302, 217] width 14 height 13
click at [482, 187] on div at bounding box center [483, 181] width 2 height 44
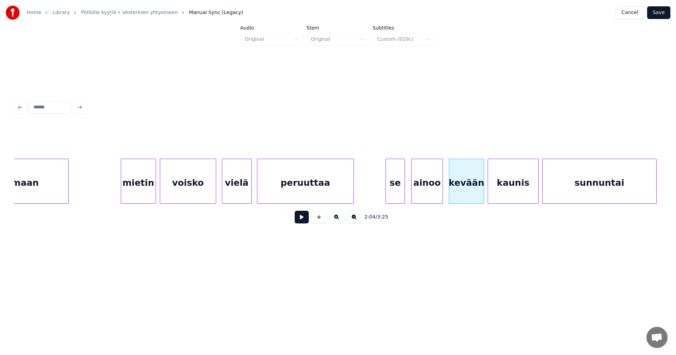
click at [305, 221] on button at bounding box center [302, 217] width 14 height 13
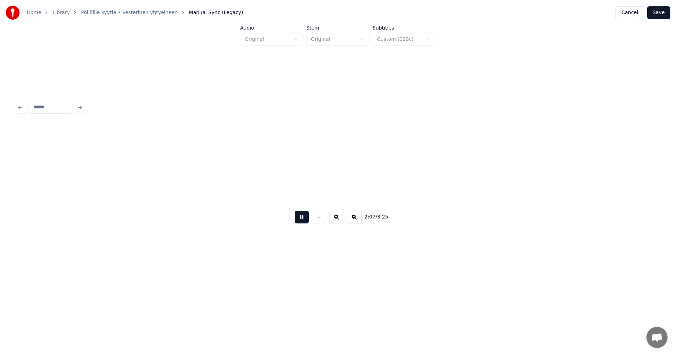
scroll to position [0, 11188]
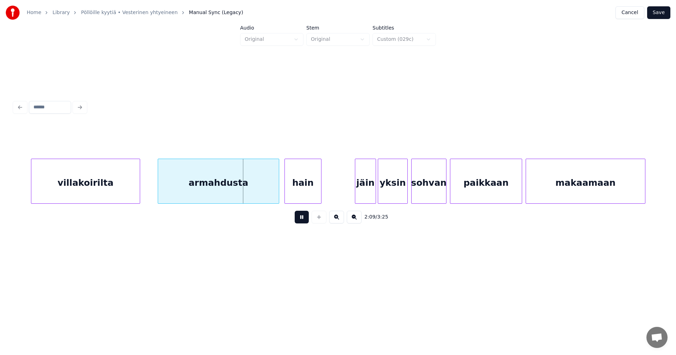
drag, startPoint x: 305, startPoint y: 221, endPoint x: 156, endPoint y: 196, distance: 151.0
click at [301, 220] on button at bounding box center [302, 217] width 14 height 13
click at [127, 188] on div "villakoirilta" at bounding box center [85, 183] width 108 height 48
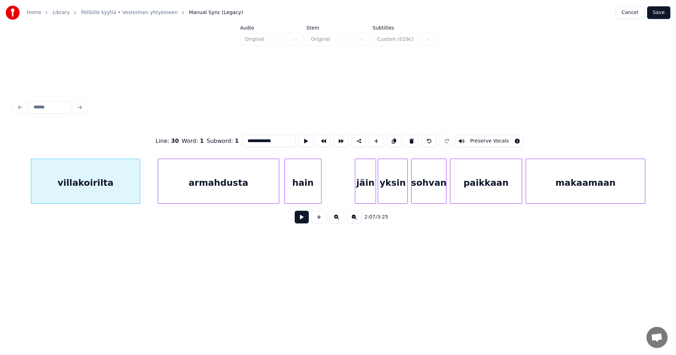
click at [308, 220] on button at bounding box center [302, 217] width 14 height 13
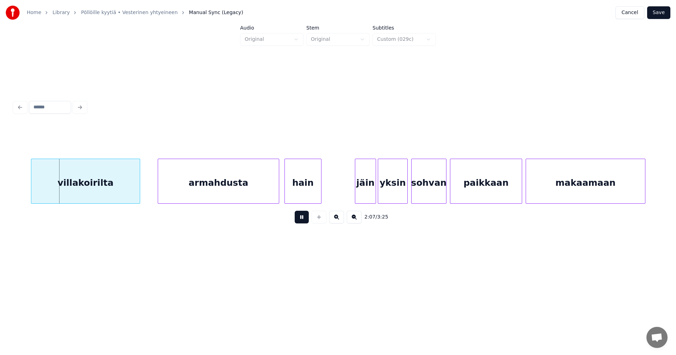
drag, startPoint x: 308, startPoint y: 220, endPoint x: 181, endPoint y: 199, distance: 128.2
click at [305, 220] on button at bounding box center [302, 217] width 14 height 13
click at [126, 189] on div "villakoirilta" at bounding box center [84, 183] width 108 height 48
click at [302, 216] on button at bounding box center [302, 217] width 14 height 13
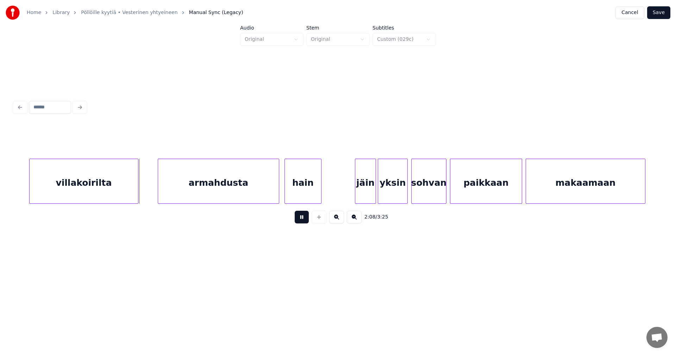
click at [304, 218] on button at bounding box center [302, 217] width 14 height 13
click at [240, 190] on div "armahdusta" at bounding box center [218, 183] width 121 height 48
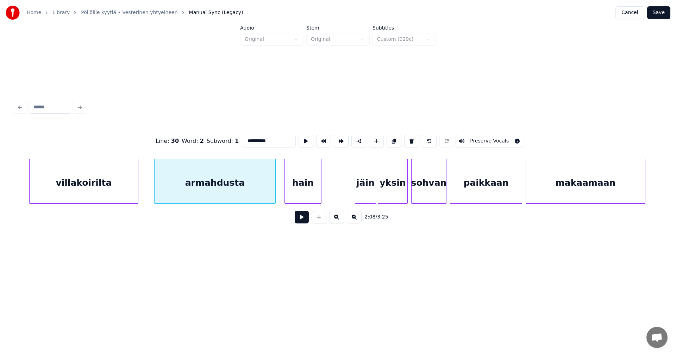
click at [213, 190] on div "armahdusta" at bounding box center [215, 183] width 121 height 48
click at [301, 220] on button at bounding box center [302, 217] width 14 height 13
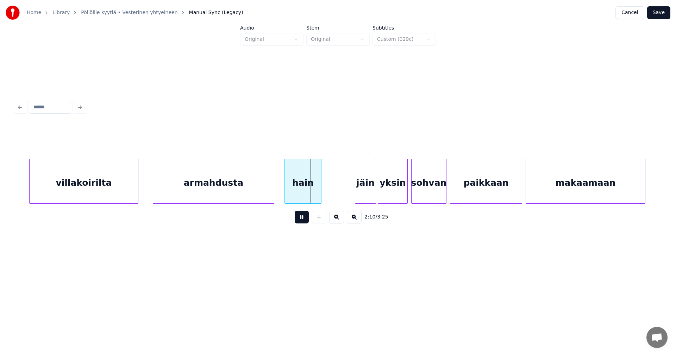
drag, startPoint x: 303, startPoint y: 219, endPoint x: 303, endPoint y: 199, distance: 20.4
click at [303, 217] on button at bounding box center [302, 217] width 14 height 13
click at [304, 189] on div "hain" at bounding box center [303, 183] width 36 height 48
click at [305, 218] on button at bounding box center [302, 217] width 14 height 13
drag, startPoint x: 305, startPoint y: 218, endPoint x: 304, endPoint y: 212, distance: 6.4
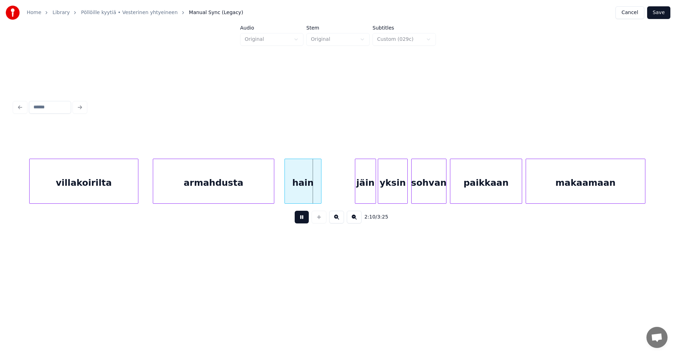
click at [305, 218] on button at bounding box center [302, 217] width 14 height 13
click at [299, 196] on div "hain" at bounding box center [300, 183] width 36 height 48
click at [270, 193] on div "armahdusta" at bounding box center [213, 183] width 121 height 48
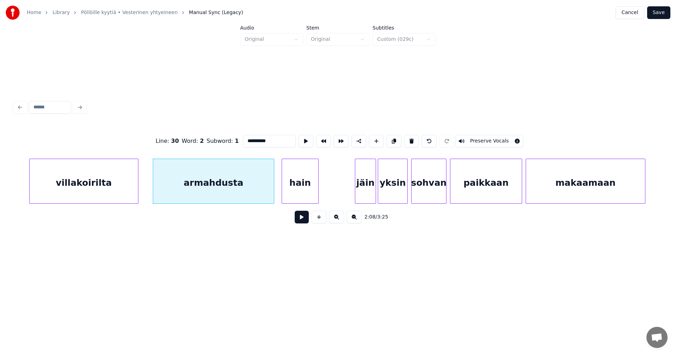
click at [307, 220] on button at bounding box center [302, 217] width 14 height 13
click at [303, 220] on button at bounding box center [302, 217] width 14 height 13
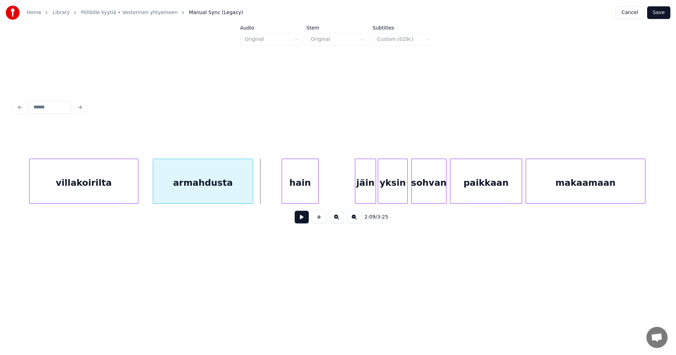
click at [252, 195] on div at bounding box center [252, 181] width 2 height 44
click at [259, 195] on div at bounding box center [260, 181] width 2 height 44
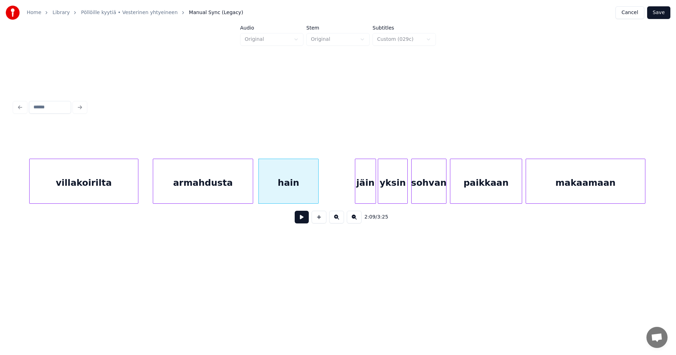
click at [302, 220] on button at bounding box center [302, 217] width 14 height 13
drag, startPoint x: 302, startPoint y: 220, endPoint x: 280, endPoint y: 194, distance: 34.0
click at [302, 219] on button at bounding box center [302, 217] width 14 height 13
click at [282, 192] on div at bounding box center [283, 181] width 2 height 44
click at [274, 193] on div at bounding box center [273, 181] width 2 height 44
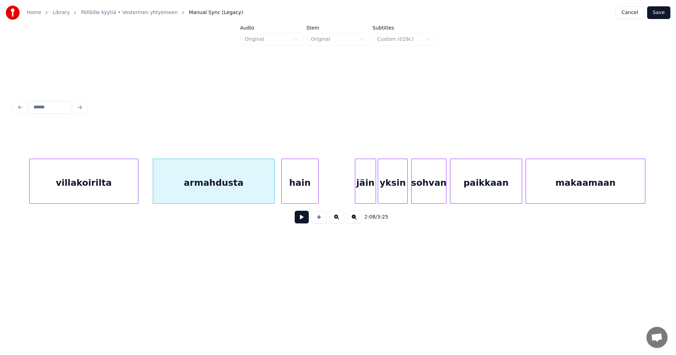
click at [300, 220] on button at bounding box center [302, 217] width 14 height 13
click at [301, 221] on button at bounding box center [302, 217] width 14 height 13
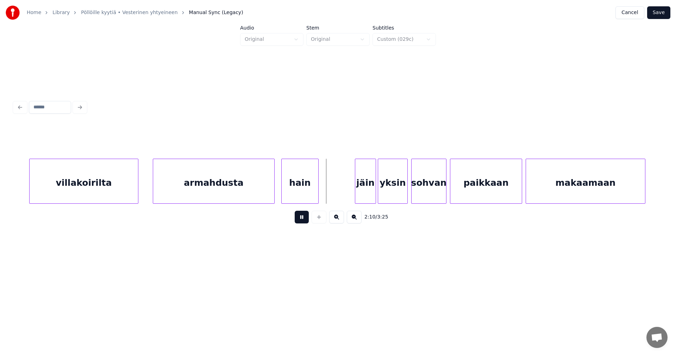
click at [301, 221] on button at bounding box center [302, 217] width 14 height 13
click at [366, 193] on div "jäin" at bounding box center [362, 183] width 20 height 48
click at [384, 195] on div "yksin" at bounding box center [390, 183] width 29 height 48
click at [426, 194] on div "sohvan" at bounding box center [428, 183] width 34 height 48
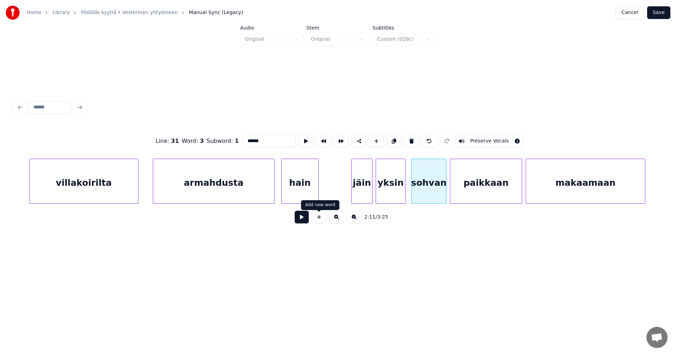
click at [306, 218] on button at bounding box center [302, 217] width 14 height 13
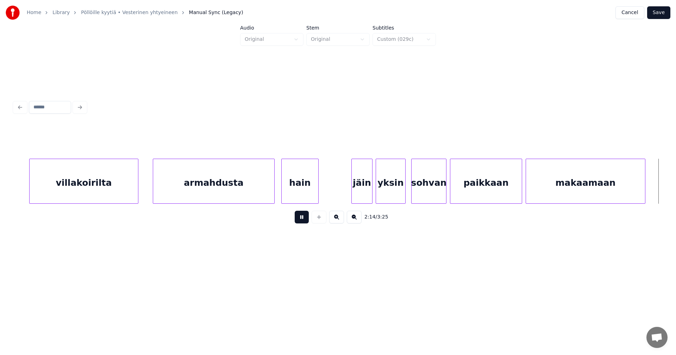
scroll to position [0, 11835]
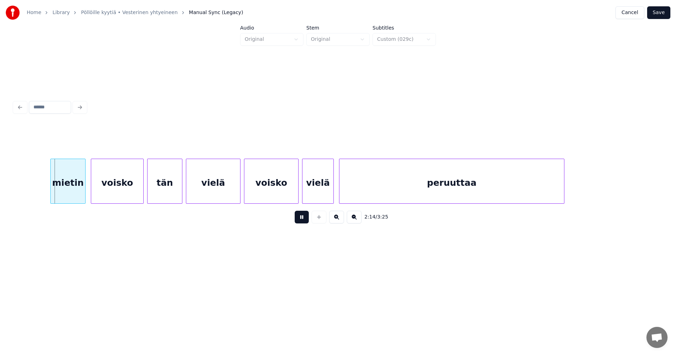
drag, startPoint x: 307, startPoint y: 218, endPoint x: 300, endPoint y: 218, distance: 7.0
click at [306, 218] on button at bounding box center [302, 217] width 14 height 13
click at [74, 190] on div "mietin" at bounding box center [64, 183] width 34 height 48
click at [116, 191] on div "voisko" at bounding box center [115, 183] width 52 height 48
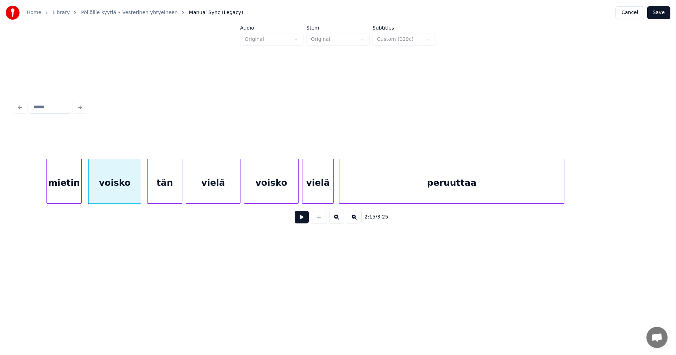
click at [300, 224] on button at bounding box center [302, 217] width 14 height 13
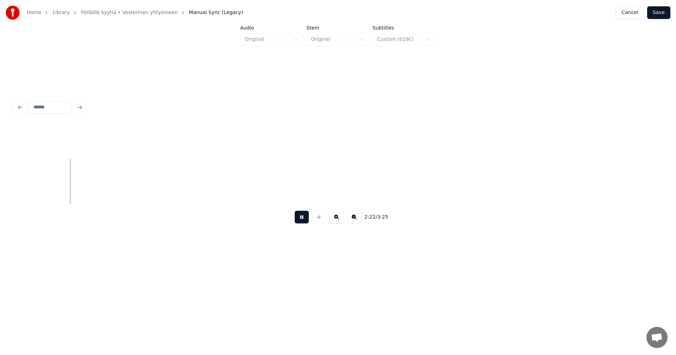
click at [302, 223] on button at bounding box center [302, 217] width 14 height 13
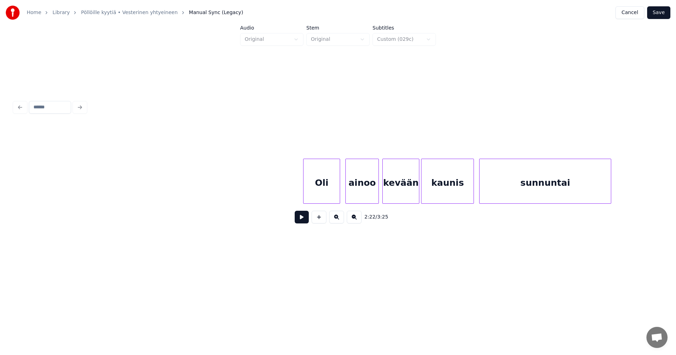
scroll to position [0, 13186]
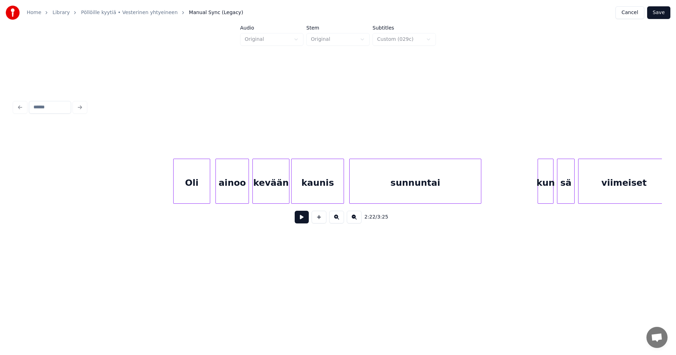
click at [200, 194] on div "Oli" at bounding box center [192, 183] width 36 height 48
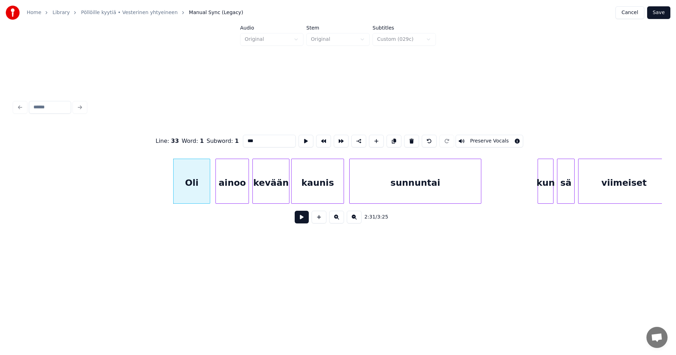
click at [305, 222] on button at bounding box center [302, 217] width 14 height 13
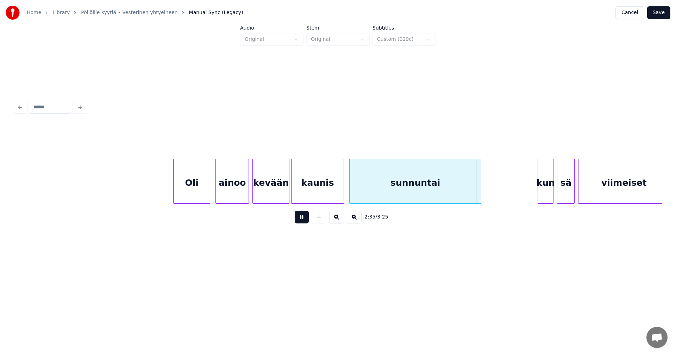
click at [305, 221] on button at bounding box center [302, 217] width 14 height 13
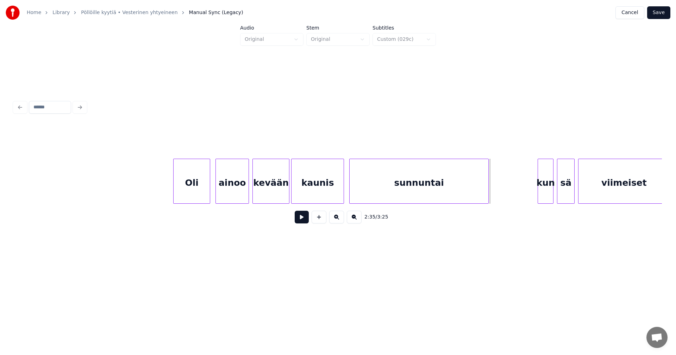
click at [488, 195] on div at bounding box center [487, 181] width 2 height 44
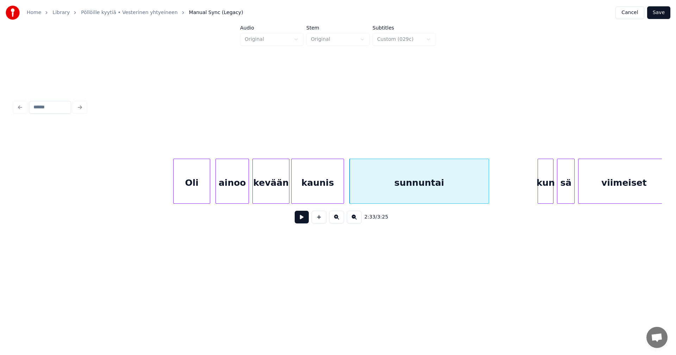
click at [551, 192] on div "kun" at bounding box center [545, 183] width 15 height 48
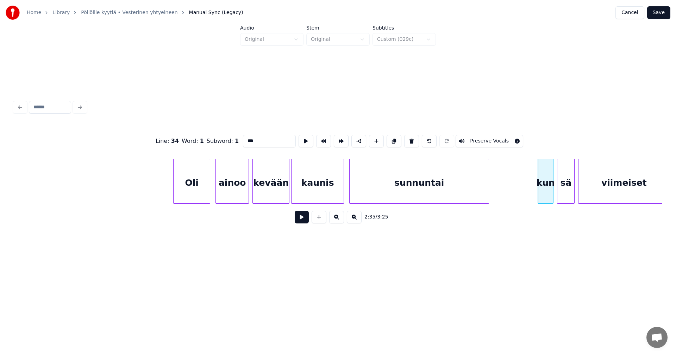
click at [306, 223] on button at bounding box center [302, 217] width 14 height 13
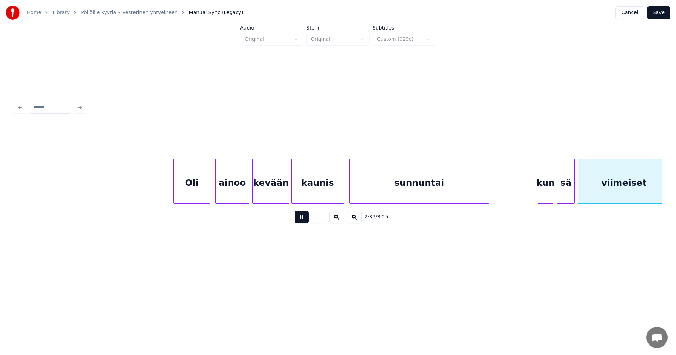
scroll to position [0, 13833]
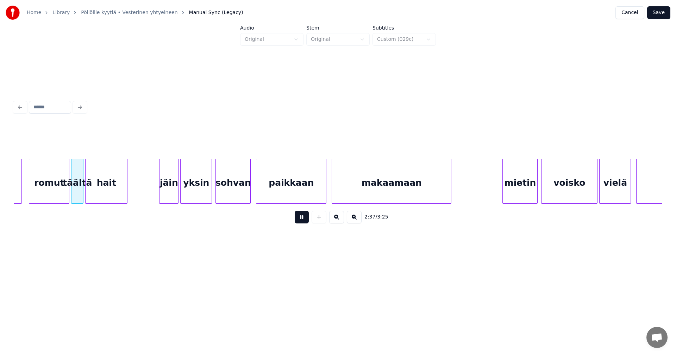
click at [306, 222] on button at bounding box center [302, 217] width 14 height 13
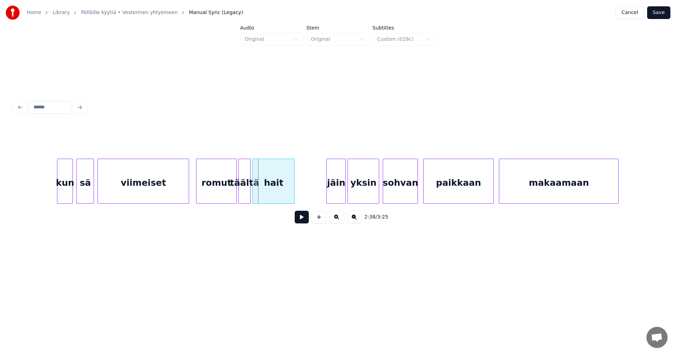
scroll to position [0, 13664]
click at [137, 188] on div "viimeiset" at bounding box center [145, 183] width 91 height 48
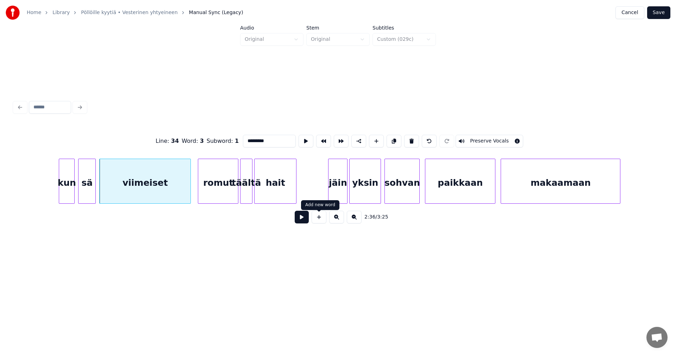
click at [304, 221] on button at bounding box center [302, 217] width 14 height 13
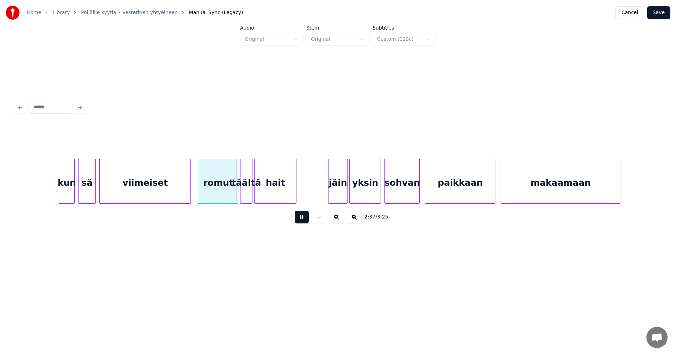
click at [300, 220] on button at bounding box center [302, 217] width 14 height 13
click at [244, 193] on div "täältä" at bounding box center [246, 183] width 12 height 48
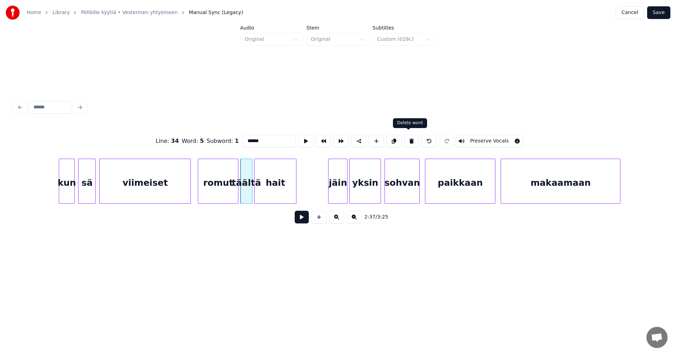
click at [410, 139] on button at bounding box center [411, 141] width 15 height 13
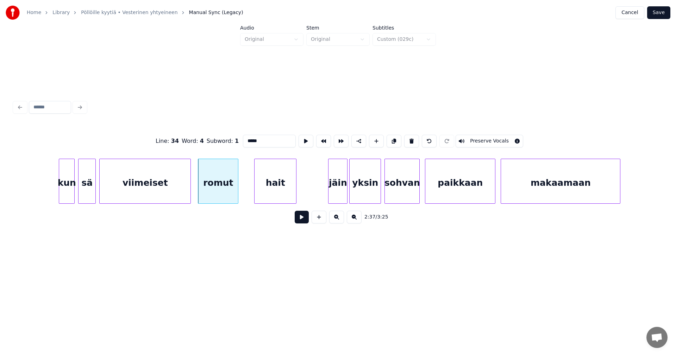
click at [186, 192] on div "viimeiset" at bounding box center [145, 183] width 91 height 48
type input "*********"
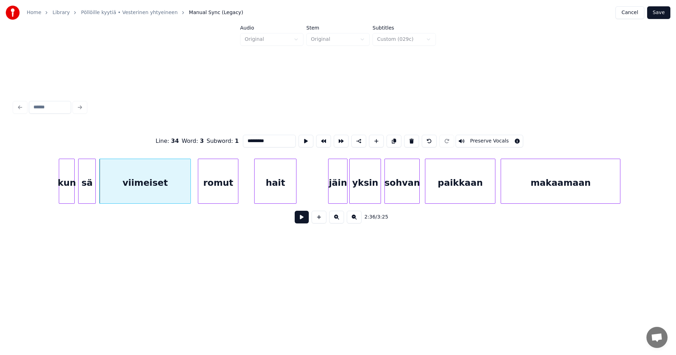
click at [300, 219] on button at bounding box center [302, 217] width 14 height 13
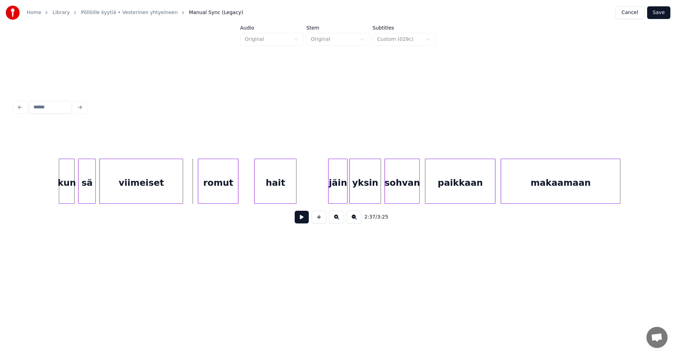
click at [183, 192] on div at bounding box center [182, 181] width 2 height 44
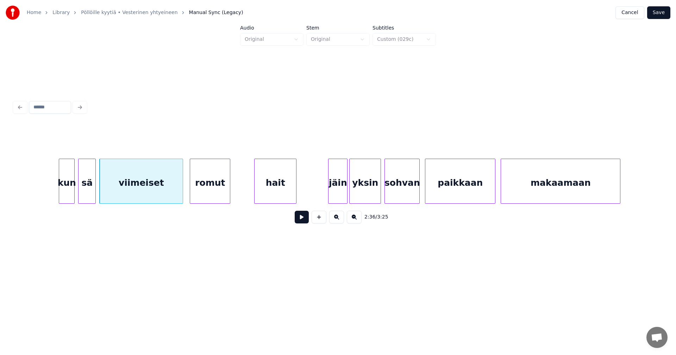
click at [202, 194] on div "romut" at bounding box center [210, 183] width 40 height 48
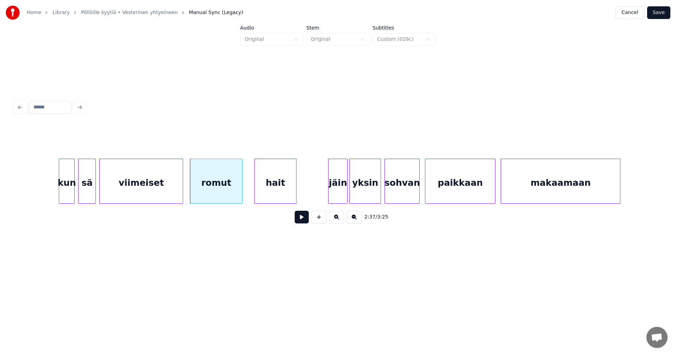
click at [242, 193] on div at bounding box center [241, 181] width 2 height 44
click at [280, 194] on div "hait" at bounding box center [271, 183] width 42 height 48
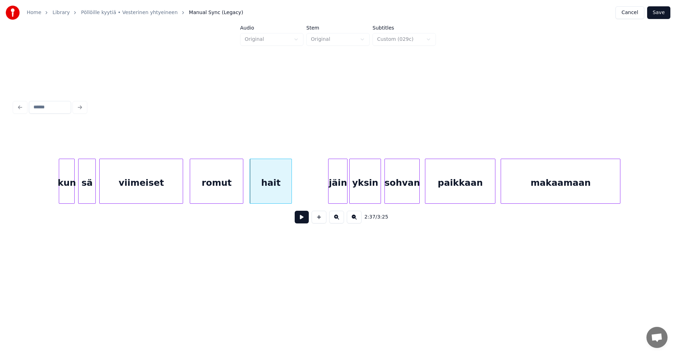
click at [239, 194] on div "romut" at bounding box center [216, 183] width 53 height 48
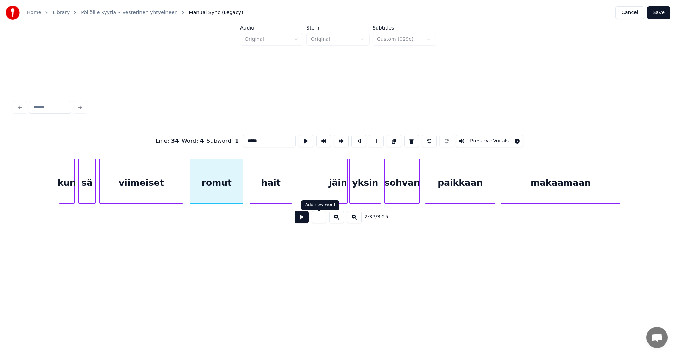
click at [304, 222] on button at bounding box center [302, 217] width 14 height 13
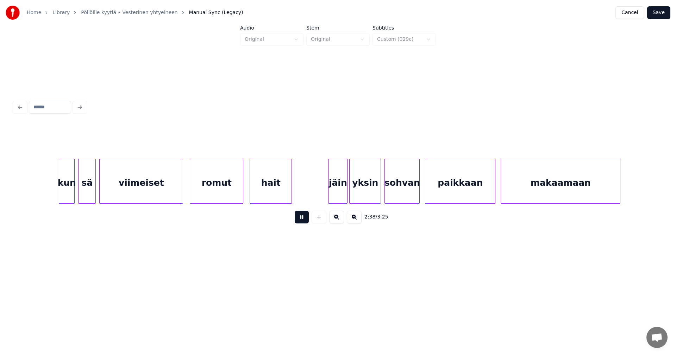
click at [304, 222] on button at bounding box center [302, 217] width 14 height 13
click at [338, 197] on div "jäin" at bounding box center [334, 183] width 19 height 48
click at [307, 220] on button at bounding box center [302, 217] width 14 height 13
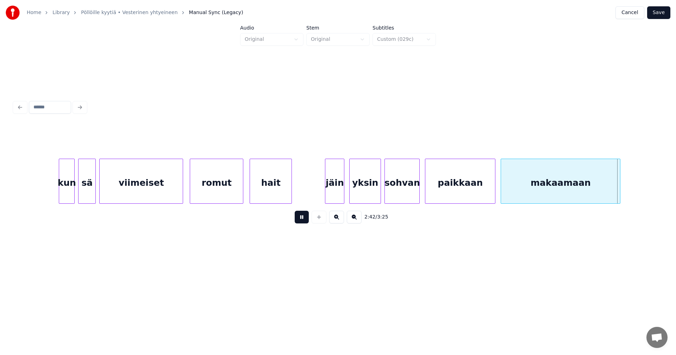
click at [307, 220] on button at bounding box center [302, 217] width 14 height 13
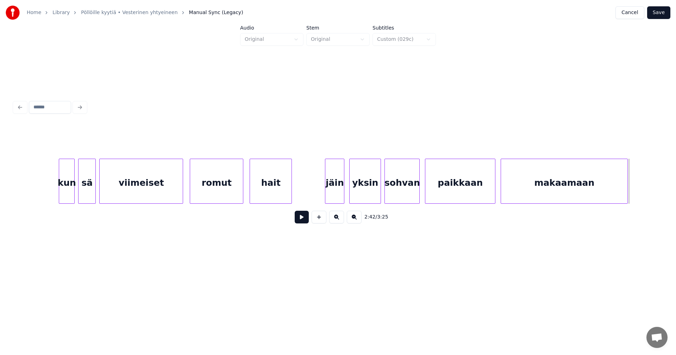
click at [627, 194] on div at bounding box center [626, 181] width 2 height 44
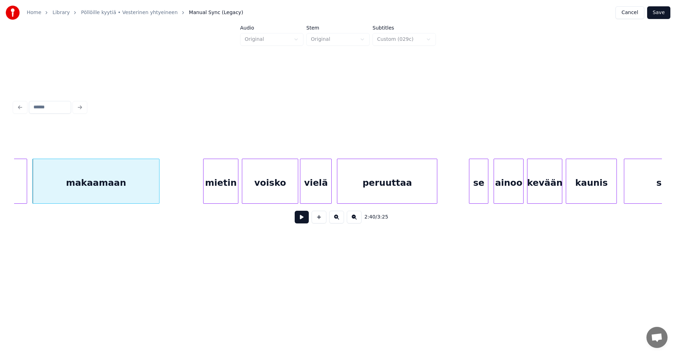
scroll to position [0, 14143]
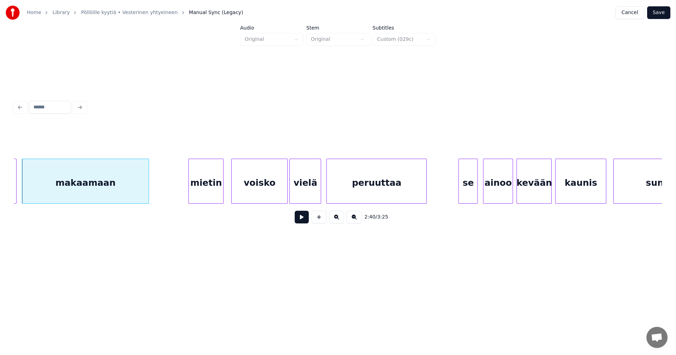
click at [216, 194] on div "mietin" at bounding box center [206, 183] width 34 height 48
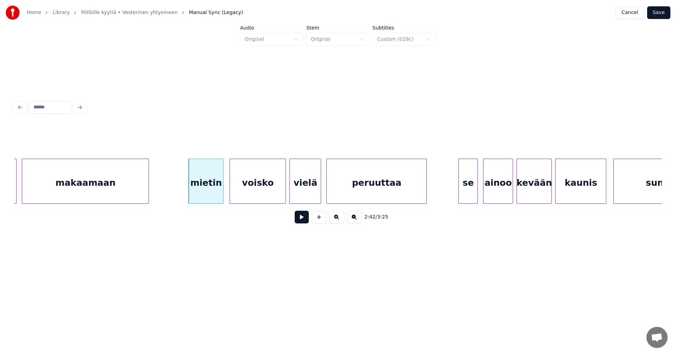
click at [261, 197] on div "voisko" at bounding box center [258, 183] width 56 height 48
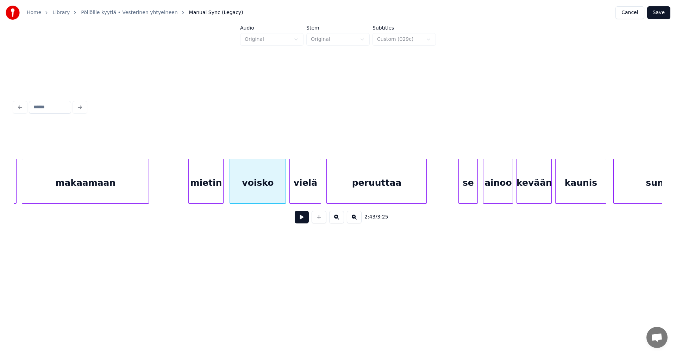
click at [299, 221] on button at bounding box center [302, 217] width 14 height 13
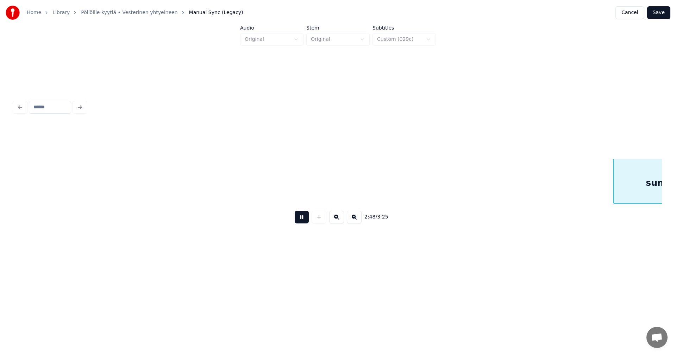
scroll to position [0, 14791]
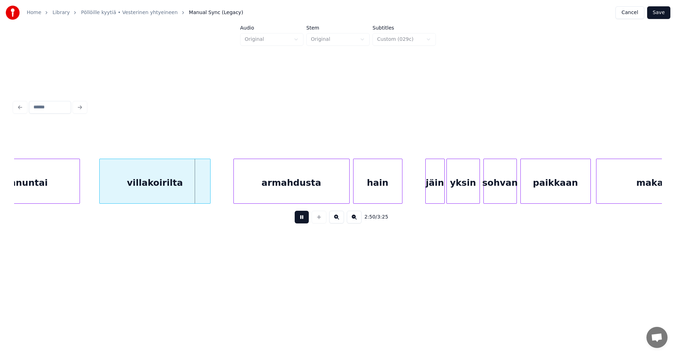
click at [301, 221] on button at bounding box center [302, 217] width 14 height 13
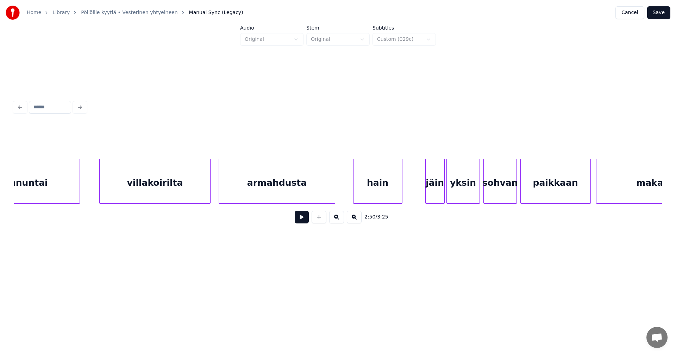
click at [276, 194] on div "armahdusta" at bounding box center [276, 183] width 115 height 48
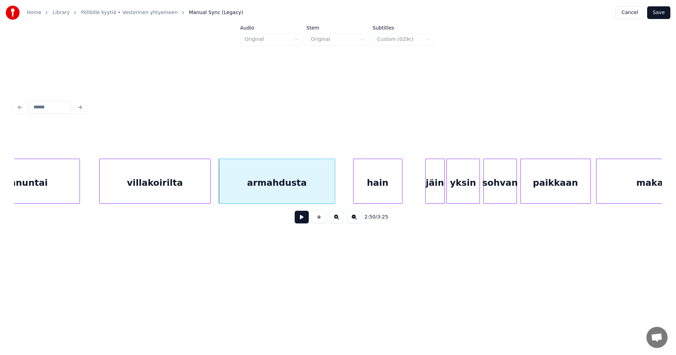
click at [303, 220] on button at bounding box center [302, 217] width 14 height 13
click at [304, 220] on button at bounding box center [302, 217] width 14 height 13
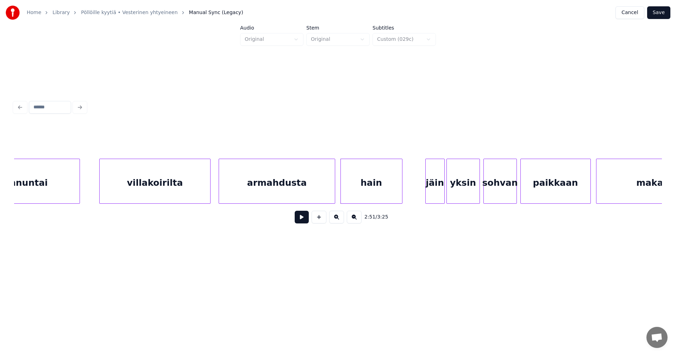
click at [341, 198] on div at bounding box center [342, 181] width 2 height 44
click at [301, 223] on button at bounding box center [302, 217] width 14 height 13
click at [346, 199] on div at bounding box center [346, 181] width 2 height 44
click at [320, 197] on div "armahdusta" at bounding box center [276, 183] width 115 height 48
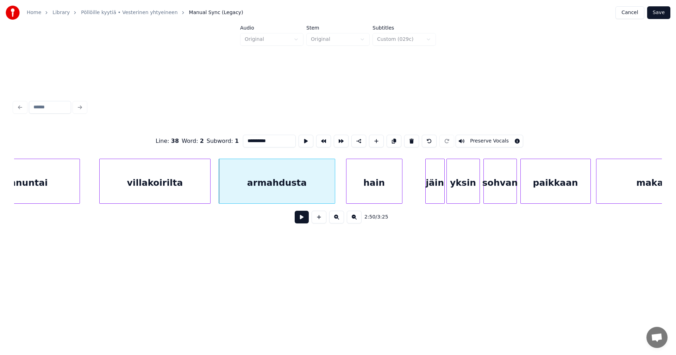
click at [302, 220] on button at bounding box center [302, 217] width 14 height 13
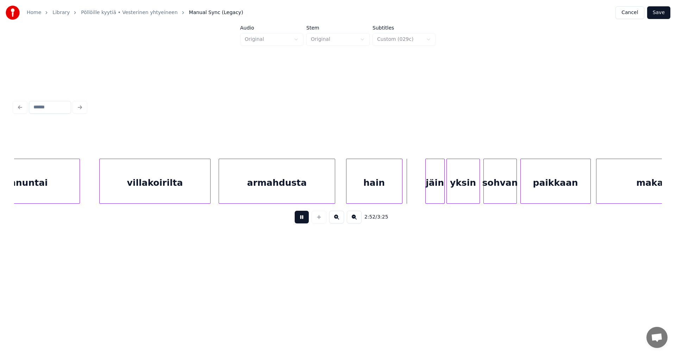
drag, startPoint x: 303, startPoint y: 220, endPoint x: 313, endPoint y: 219, distance: 10.0
click at [303, 220] on button at bounding box center [302, 217] width 14 height 13
click at [429, 194] on div "jäin" at bounding box center [431, 183] width 19 height 48
click at [455, 194] on div "yksin" at bounding box center [463, 183] width 33 height 48
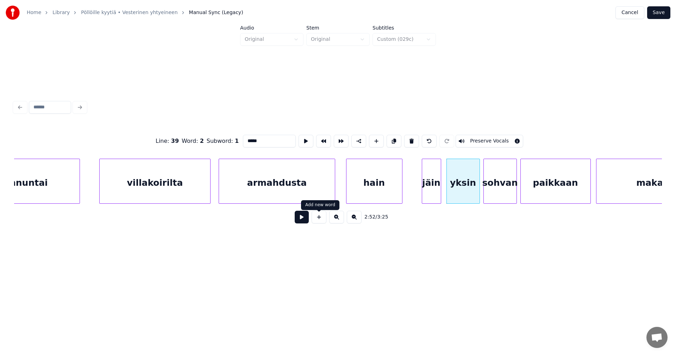
click at [302, 221] on button at bounding box center [302, 217] width 14 height 13
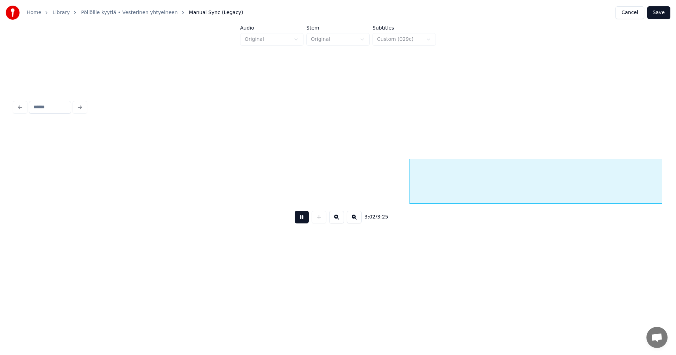
scroll to position [0, 16087]
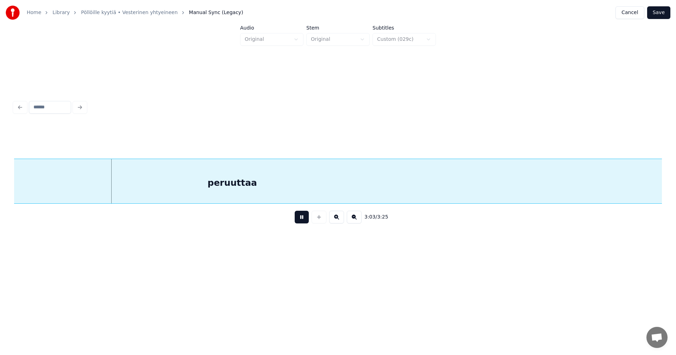
click at [307, 221] on button at bounding box center [302, 217] width 14 height 13
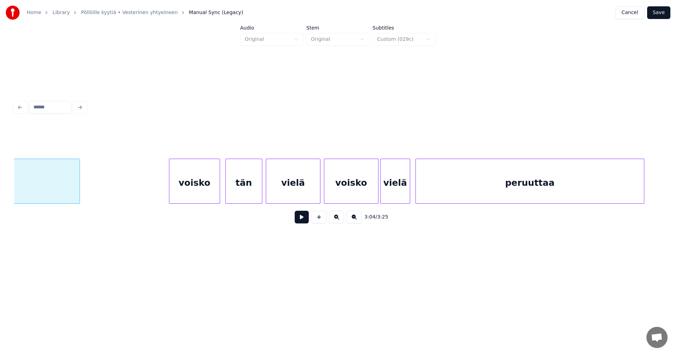
click at [77, 193] on div at bounding box center [78, 181] width 2 height 44
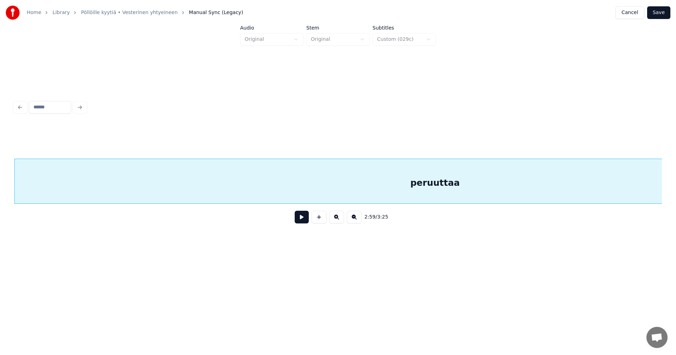
scroll to position [0, 16400]
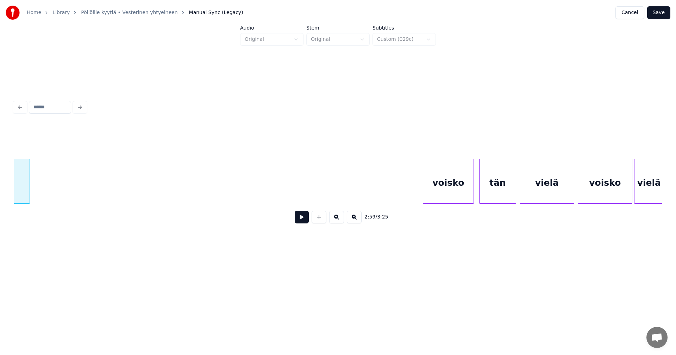
click at [28, 193] on div at bounding box center [28, 181] width 2 height 44
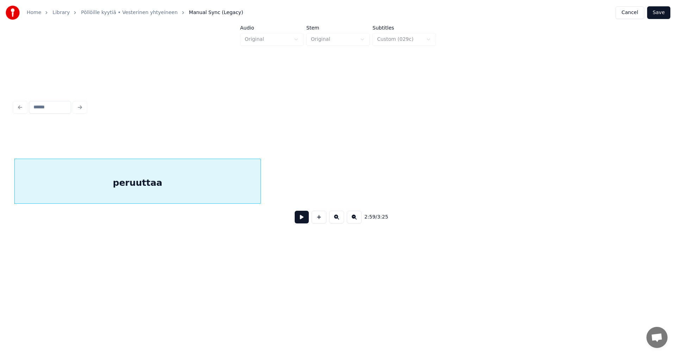
click at [260, 189] on div at bounding box center [259, 181] width 2 height 44
click at [193, 187] on div "peruuttaa" at bounding box center [138, 183] width 246 height 48
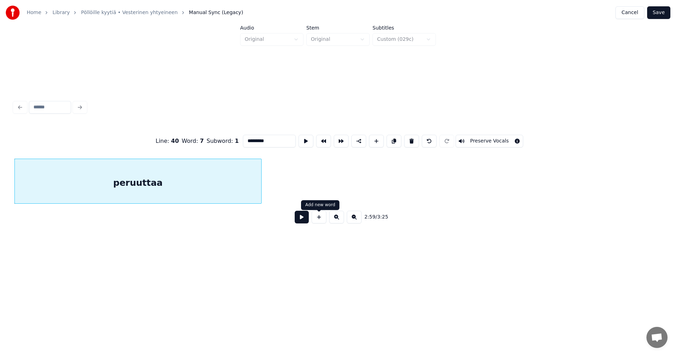
click at [300, 221] on button at bounding box center [302, 217] width 14 height 13
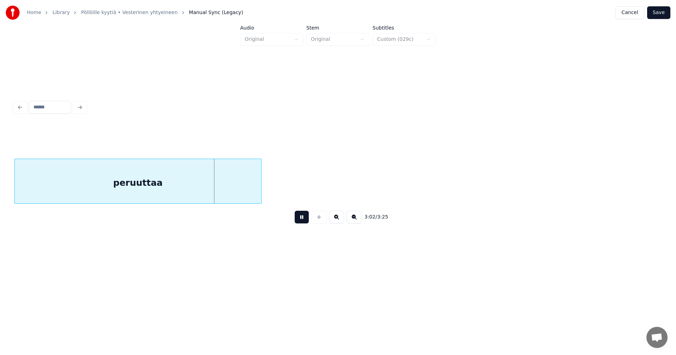
click at [302, 220] on button at bounding box center [302, 217] width 14 height 13
click at [234, 193] on div at bounding box center [234, 181] width 2 height 44
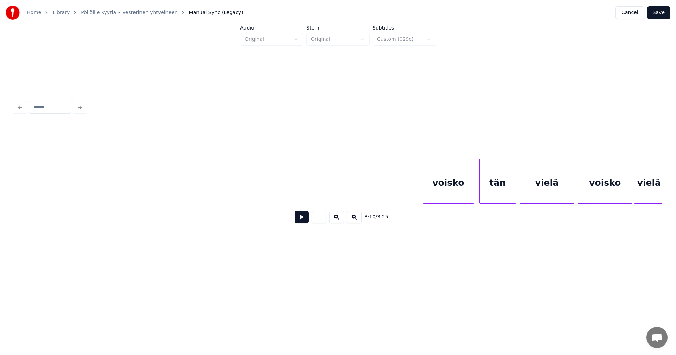
click at [301, 218] on button at bounding box center [302, 217] width 14 height 13
click at [449, 194] on div "voisko" at bounding box center [442, 183] width 50 height 48
click at [503, 195] on div "tän" at bounding box center [495, 183] width 36 height 48
click at [307, 221] on button at bounding box center [302, 217] width 14 height 13
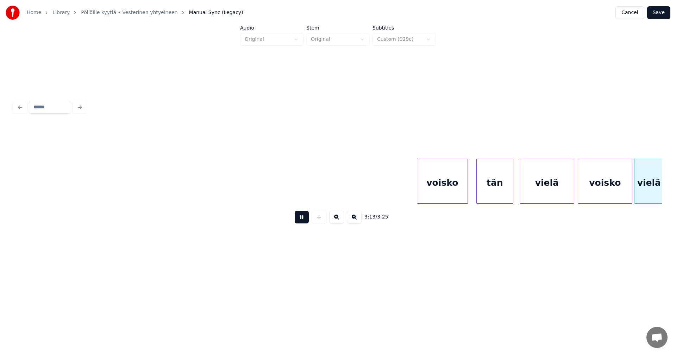
scroll to position [0, 17049]
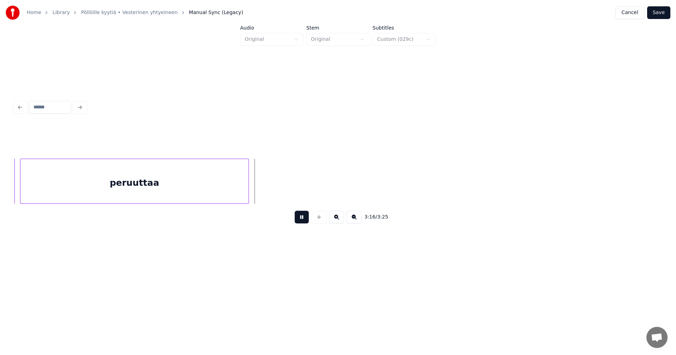
click at [305, 218] on button at bounding box center [302, 217] width 14 height 13
click at [259, 193] on div at bounding box center [259, 181] width 2 height 44
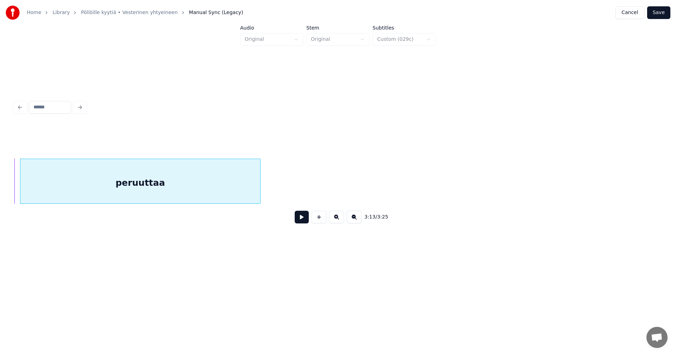
click at [667, 9] on button "Save" at bounding box center [658, 12] width 23 height 13
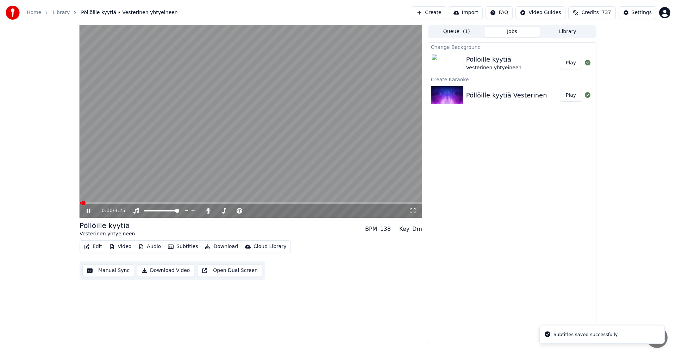
click at [117, 246] on button "Video" at bounding box center [120, 247] width 28 height 10
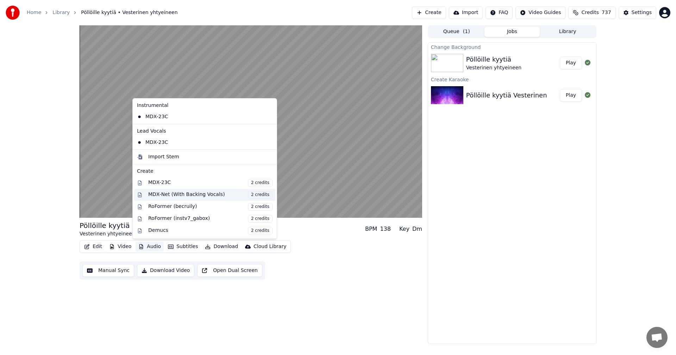
click at [166, 194] on div "MDX-Net (With Backing Vocals) 2 credits" at bounding box center [210, 195] width 124 height 8
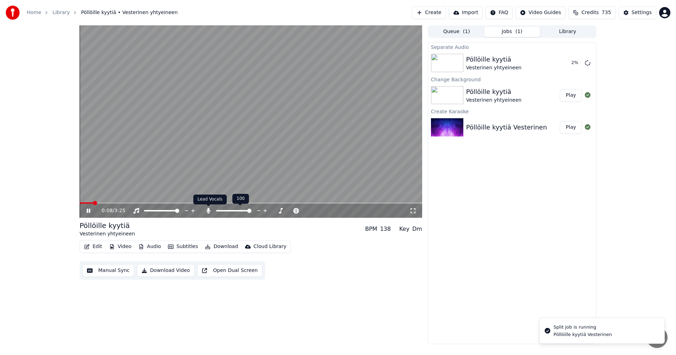
click at [207, 212] on icon at bounding box center [208, 211] width 7 height 6
click at [88, 213] on icon at bounding box center [93, 211] width 17 height 6
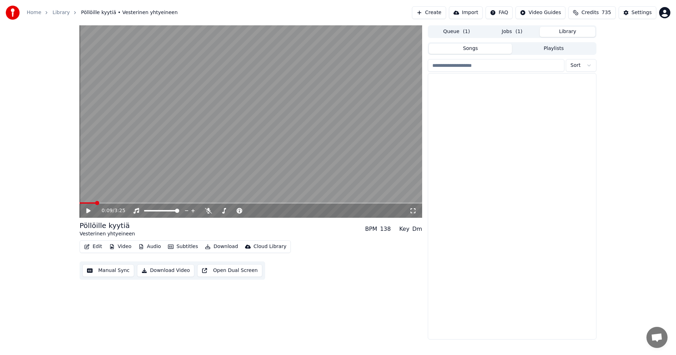
click at [569, 32] on button "Library" at bounding box center [568, 32] width 56 height 10
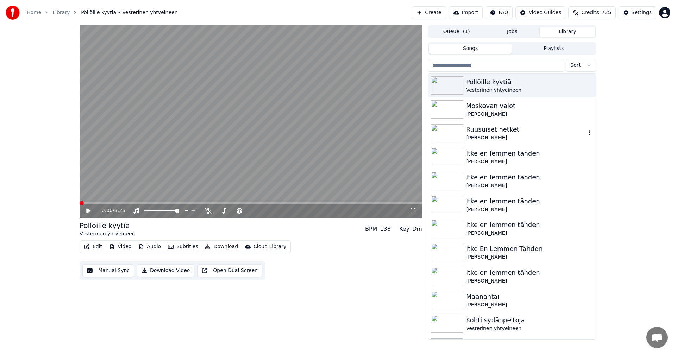
click at [454, 134] on img at bounding box center [447, 133] width 32 height 18
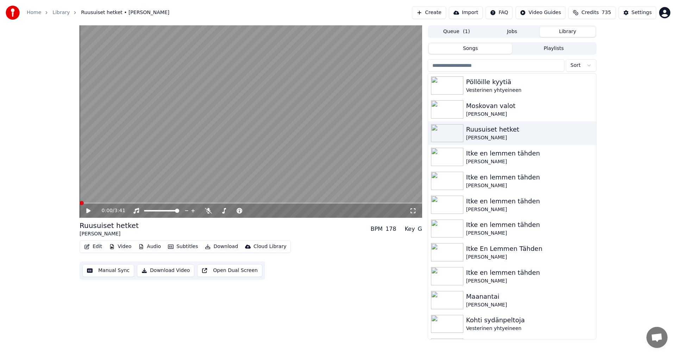
click at [97, 202] on span at bounding box center [251, 202] width 342 height 1
click at [90, 209] on icon at bounding box center [93, 211] width 17 height 6
click at [118, 203] on span at bounding box center [251, 202] width 342 height 1
click at [90, 212] on icon at bounding box center [89, 211] width 4 height 4
click at [449, 113] on img at bounding box center [447, 109] width 32 height 18
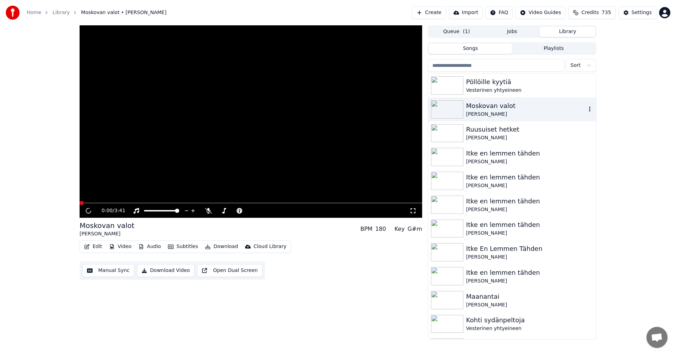
click at [449, 113] on img at bounding box center [447, 109] width 32 height 18
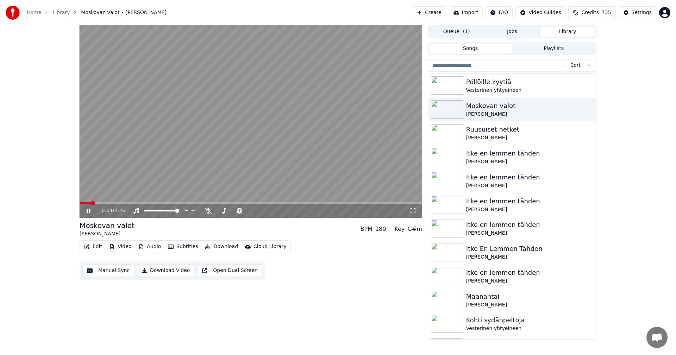
click at [88, 212] on icon at bounding box center [93, 211] width 17 height 6
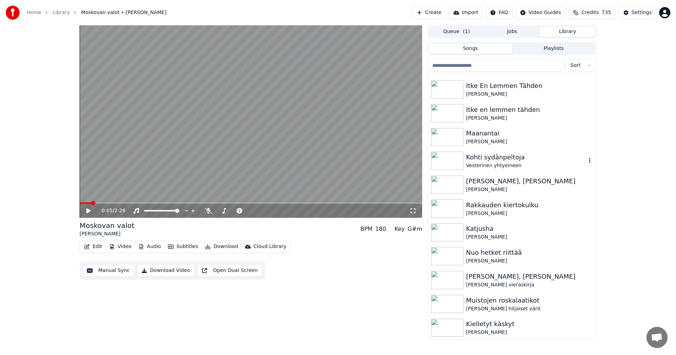
scroll to position [176, 0]
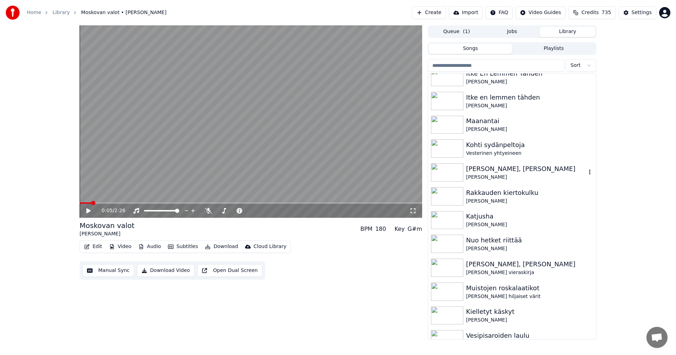
click at [455, 173] on img at bounding box center [447, 172] width 32 height 18
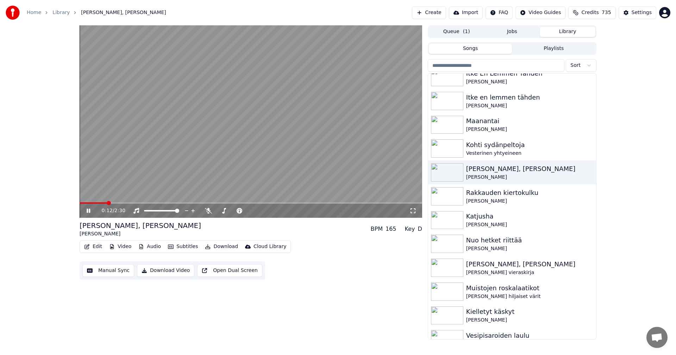
click at [107, 203] on span at bounding box center [251, 202] width 342 height 1
click at [88, 213] on icon at bounding box center [93, 211] width 17 height 6
click at [441, 200] on img at bounding box center [447, 196] width 32 height 18
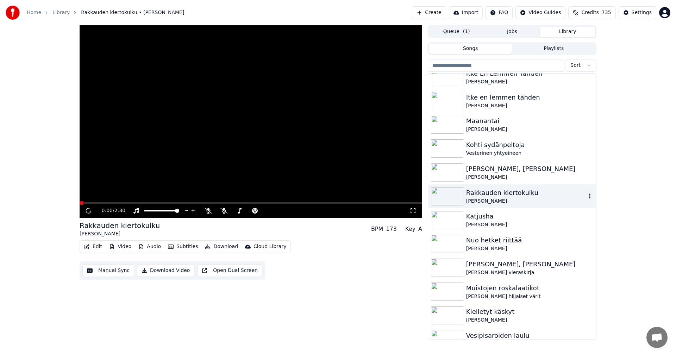
click at [441, 200] on img at bounding box center [447, 196] width 32 height 18
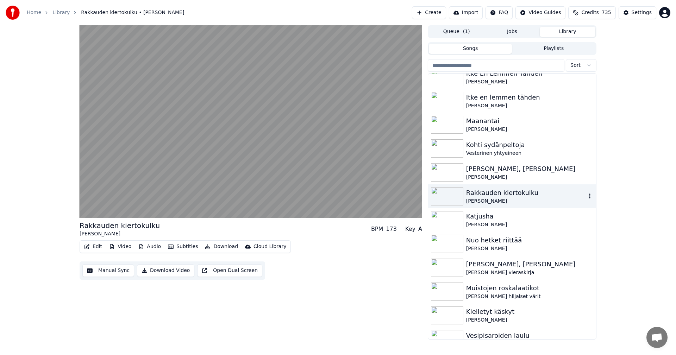
click at [443, 199] on img at bounding box center [447, 196] width 32 height 18
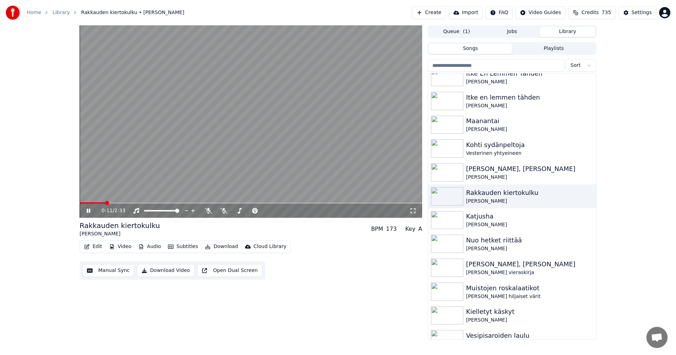
click at [91, 211] on icon at bounding box center [93, 211] width 17 height 6
click at [223, 213] on icon at bounding box center [223, 211] width 7 height 6
click at [86, 203] on span at bounding box center [83, 202] width 7 height 1
click at [85, 210] on icon at bounding box center [93, 211] width 17 height 6
click at [222, 211] on icon at bounding box center [224, 211] width 4 height 6
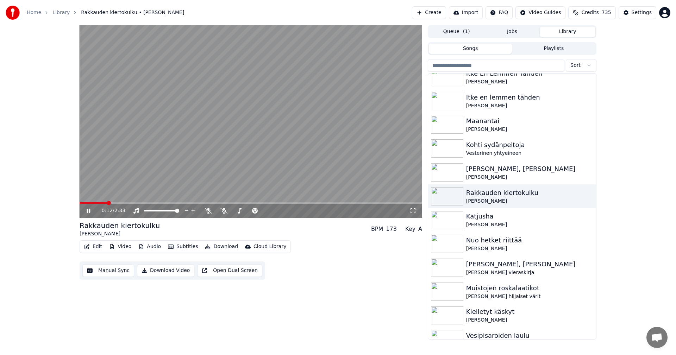
click at [90, 212] on icon at bounding box center [93, 211] width 17 height 6
click at [222, 247] on button "Download" at bounding box center [221, 247] width 39 height 10
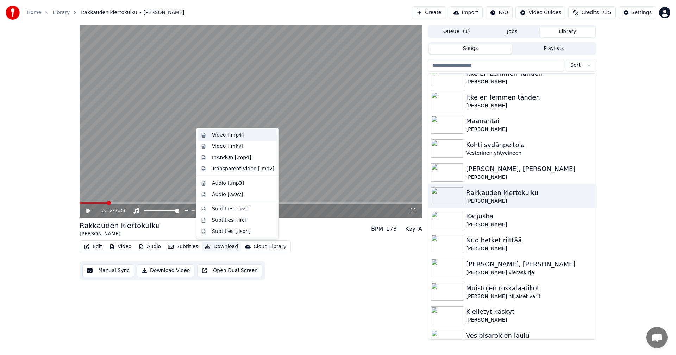
click at [233, 137] on div "Video [.mp4]" at bounding box center [228, 135] width 32 height 7
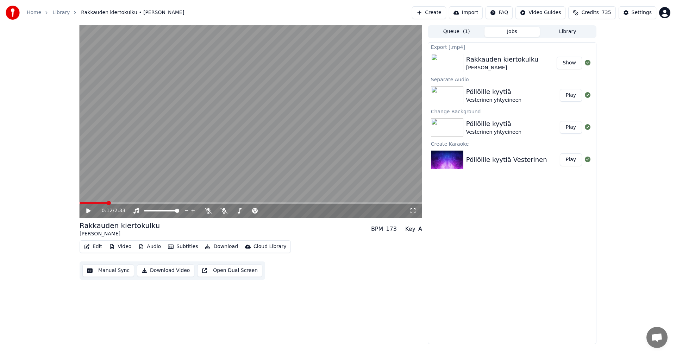
click at [55, 14] on link "Library" at bounding box center [60, 12] width 17 height 7
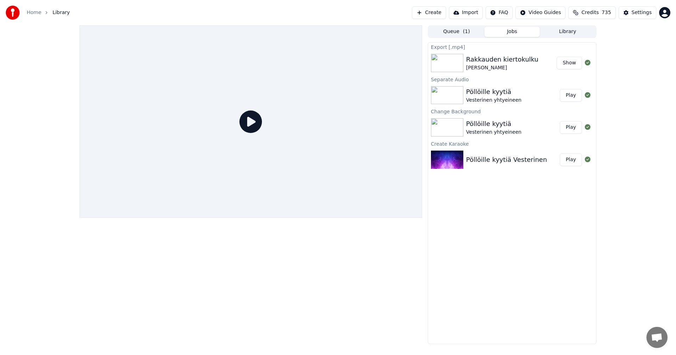
click at [455, 95] on img at bounding box center [447, 95] width 32 height 18
click at [569, 97] on button "Play" at bounding box center [571, 95] width 22 height 13
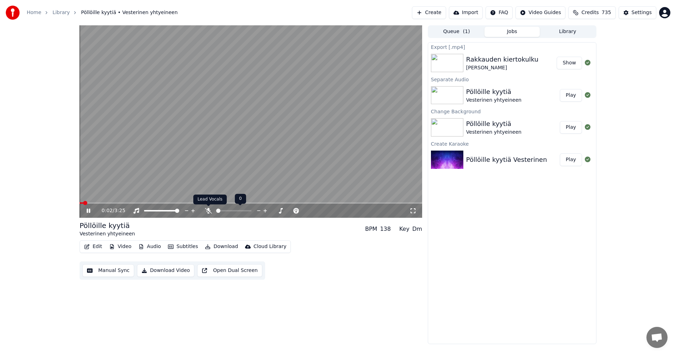
click at [209, 211] on icon at bounding box center [208, 211] width 7 height 6
click at [98, 250] on button "Edit" at bounding box center [93, 247] width 24 height 10
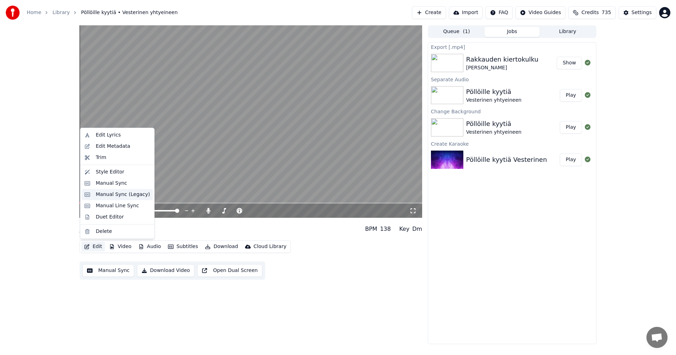
click at [124, 196] on div "Manual Sync (Legacy)" at bounding box center [123, 194] width 54 height 7
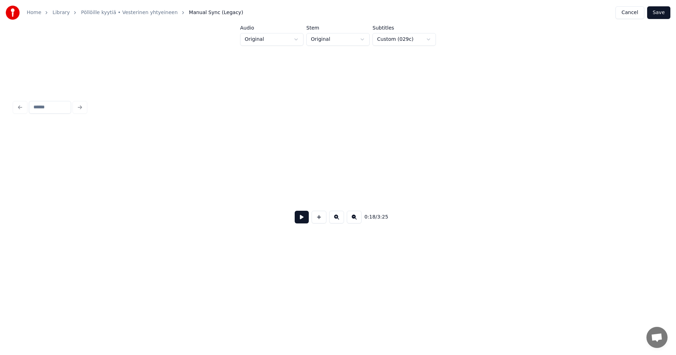
scroll to position [0, 1637]
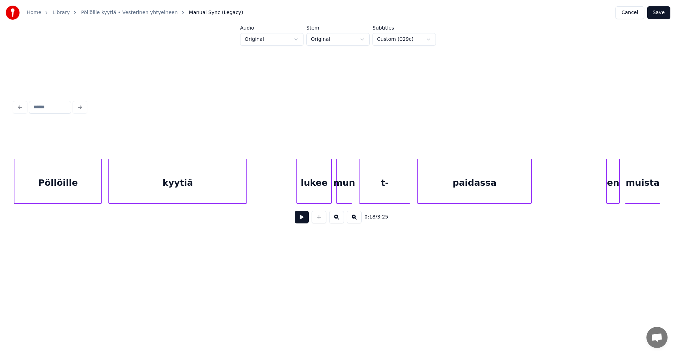
click at [304, 219] on button at bounding box center [302, 217] width 14 height 13
drag, startPoint x: 303, startPoint y: 218, endPoint x: 335, endPoint y: 200, distance: 37.7
click at [303, 218] on button at bounding box center [302, 217] width 14 height 13
click at [665, 15] on button "Save" at bounding box center [658, 12] width 23 height 13
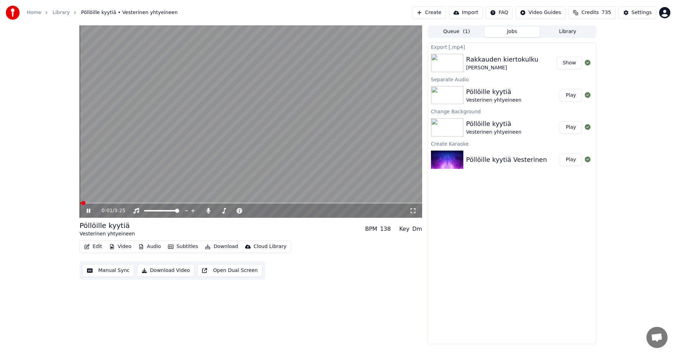
click at [99, 203] on span at bounding box center [251, 202] width 342 height 1
click at [101, 203] on span at bounding box center [91, 202] width 22 height 1
click at [208, 211] on icon at bounding box center [208, 211] width 4 height 6
click at [111, 203] on span at bounding box center [96, 202] width 32 height 1
click at [157, 248] on button "Audio" at bounding box center [150, 247] width 28 height 10
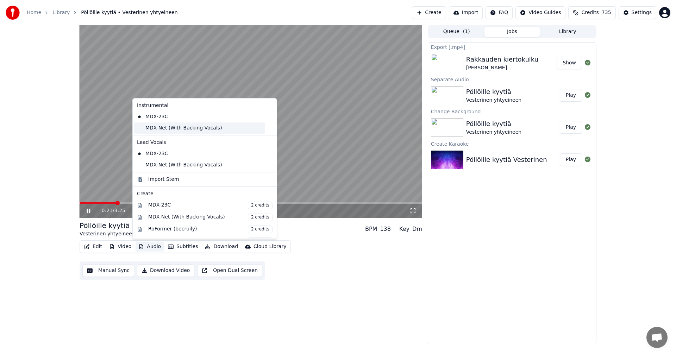
click at [165, 131] on div "MDX-Net (With Backing Vocals)" at bounding box center [199, 127] width 131 height 11
click at [160, 244] on button "Audio" at bounding box center [150, 247] width 28 height 10
click at [174, 166] on div "MDX-Net (With Backing Vocals)" at bounding box center [199, 164] width 131 height 11
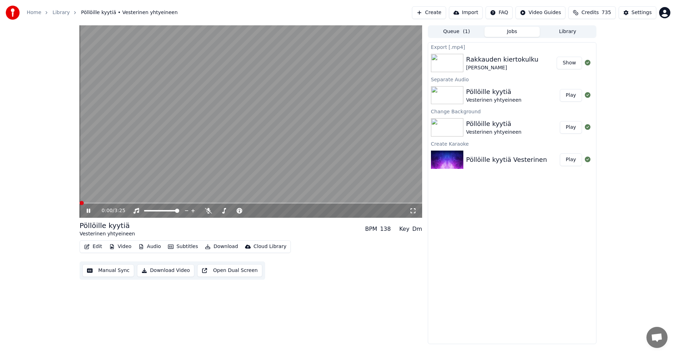
click at [108, 203] on span at bounding box center [251, 202] width 342 height 1
click at [148, 245] on button "Audio" at bounding box center [150, 247] width 28 height 10
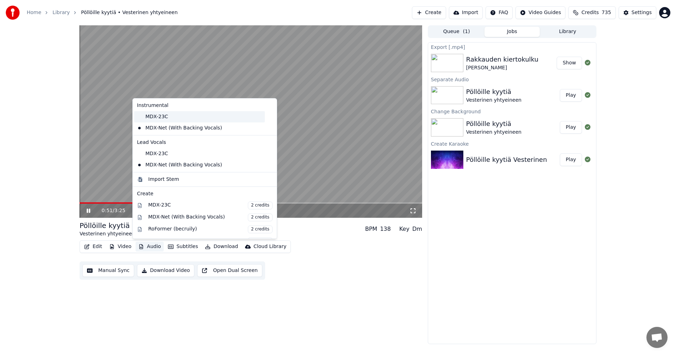
click at [164, 115] on div "MDX-23C" at bounding box center [199, 116] width 131 height 11
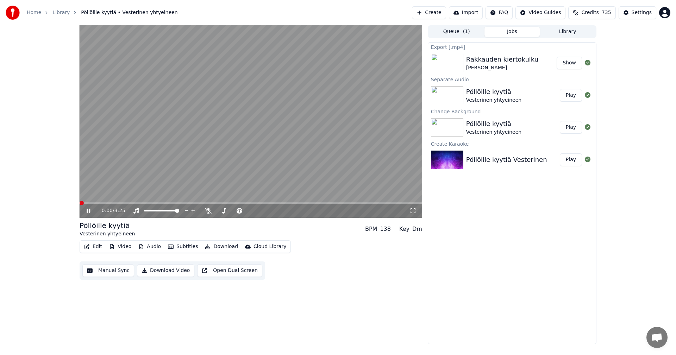
click at [159, 249] on button "Audio" at bounding box center [150, 247] width 28 height 10
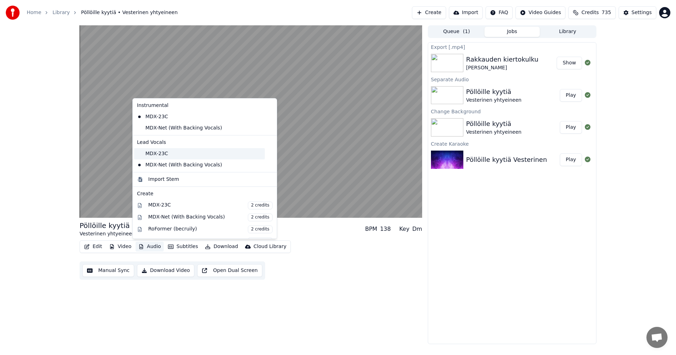
click at [175, 157] on div "MDX-23C" at bounding box center [199, 153] width 131 height 11
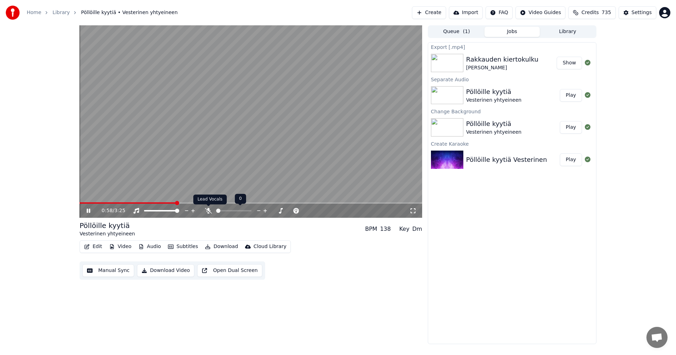
click at [206, 210] on icon at bounding box center [208, 211] width 7 height 6
click at [244, 205] on div "1:50 / 3:25" at bounding box center [251, 211] width 342 height 14
click at [245, 202] on video at bounding box center [251, 121] width 342 height 193
click at [247, 203] on span at bounding box center [164, 202] width 168 height 1
click at [89, 212] on icon at bounding box center [93, 211] width 17 height 6
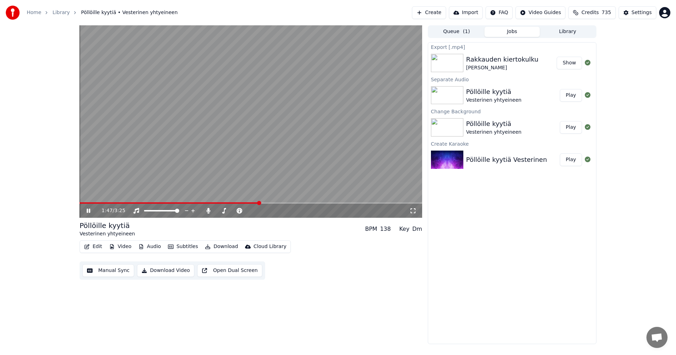
click at [89, 211] on icon at bounding box center [89, 211] width 4 height 4
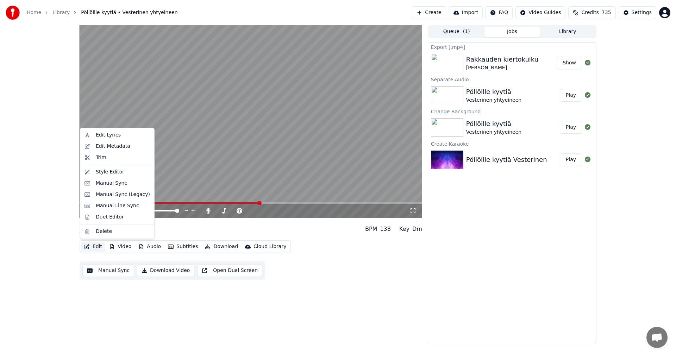
click at [96, 248] on button "Edit" at bounding box center [93, 247] width 24 height 10
click at [117, 194] on div "Manual Sync (Legacy)" at bounding box center [123, 194] width 54 height 7
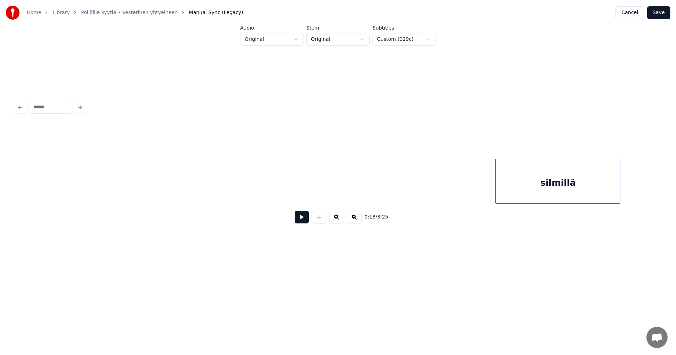
scroll to position [0, 8858]
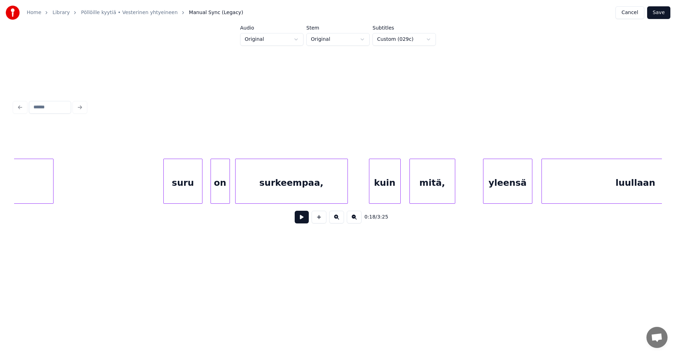
click at [298, 184] on div "surkeempaa," at bounding box center [291, 183] width 112 height 48
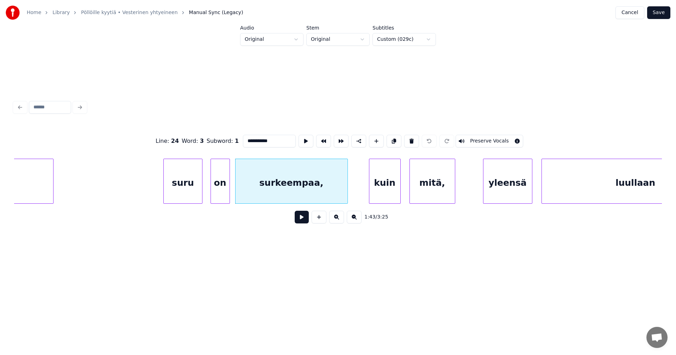
click at [303, 221] on button at bounding box center [302, 217] width 14 height 13
click at [303, 220] on button at bounding box center [302, 217] width 14 height 13
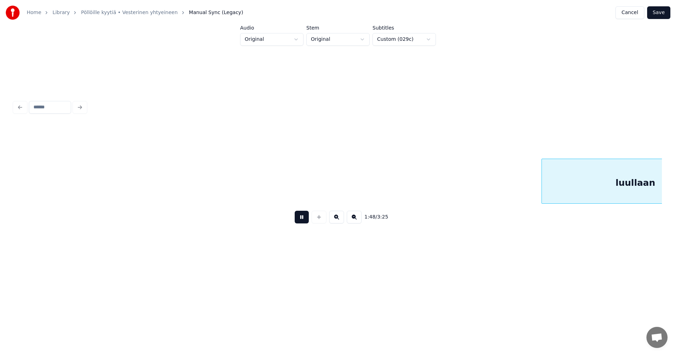
scroll to position [0, 9505]
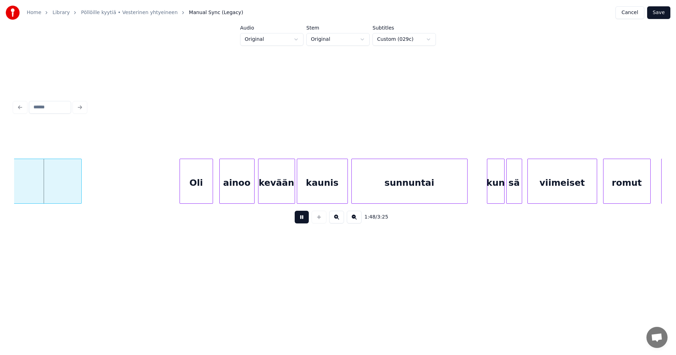
click at [303, 220] on button at bounding box center [302, 217] width 14 height 13
click at [269, 201] on div "kevään" at bounding box center [276, 183] width 36 height 48
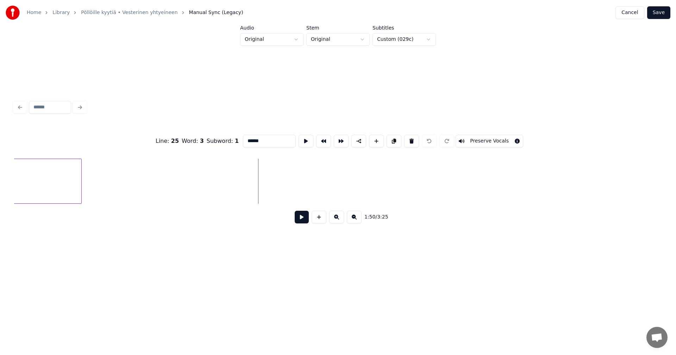
scroll to position [0, 8939]
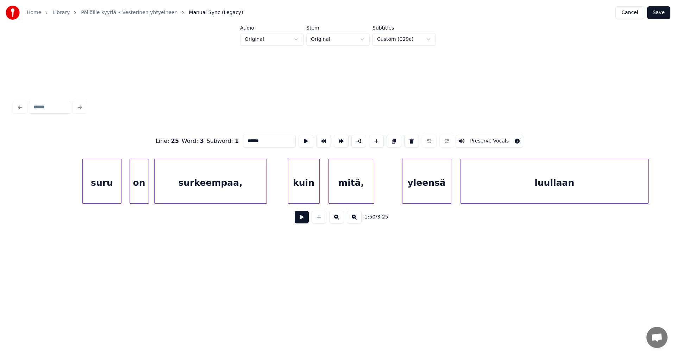
click at [347, 194] on div "mitä," at bounding box center [351, 183] width 45 height 48
click at [306, 193] on div "kuin" at bounding box center [303, 183] width 31 height 48
type input "****"
click at [304, 216] on button at bounding box center [302, 217] width 14 height 13
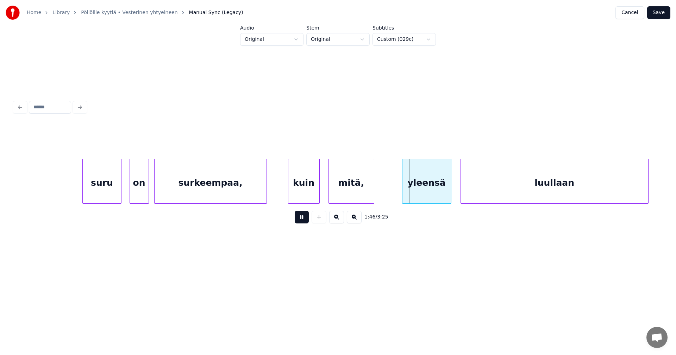
drag, startPoint x: 304, startPoint y: 216, endPoint x: 356, endPoint y: 175, distance: 65.4
click at [305, 216] on button at bounding box center [302, 217] width 14 height 13
click at [356, 174] on div "mitä," at bounding box center [351, 183] width 45 height 48
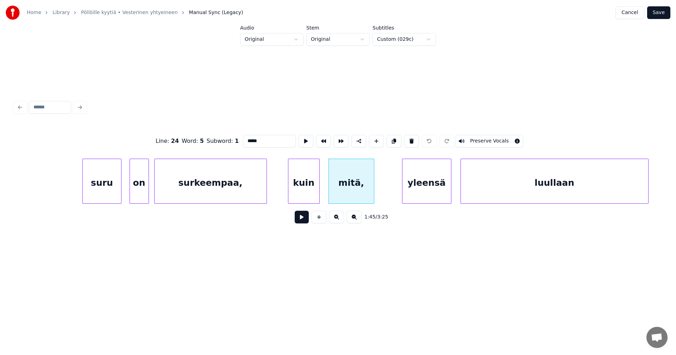
click at [260, 139] on input "*****" at bounding box center [269, 141] width 53 height 13
click at [437, 191] on div "yleensä" at bounding box center [426, 183] width 49 height 48
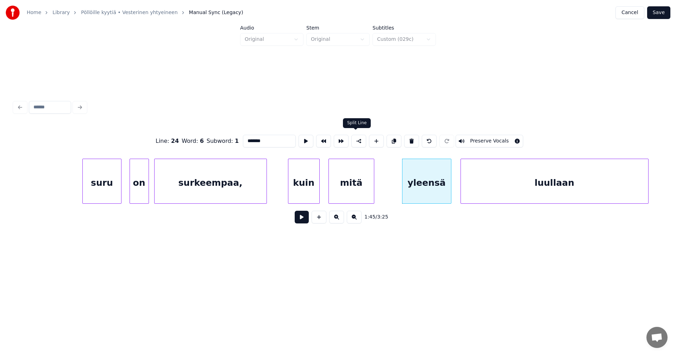
type input "*******"
click at [354, 140] on button at bounding box center [358, 141] width 15 height 13
click at [663, 13] on button "Save" at bounding box center [658, 12] width 23 height 13
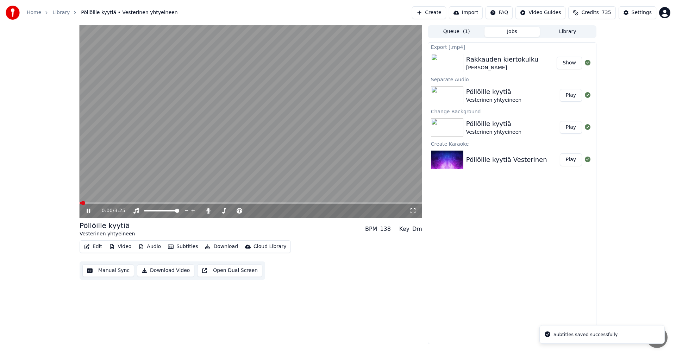
click at [189, 203] on span at bounding box center [251, 202] width 342 height 1
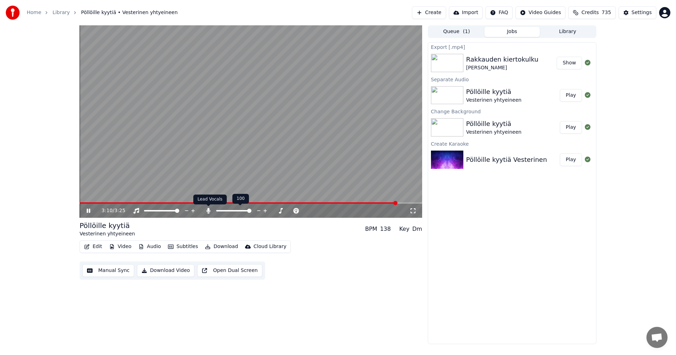
click at [206, 211] on icon at bounding box center [208, 211] width 7 height 6
click at [397, 204] on div "3:19 / 3:25" at bounding box center [251, 211] width 342 height 14
click at [396, 202] on span at bounding box center [246, 202] width 333 height 1
click at [384, 204] on span at bounding box center [232, 202] width 305 height 1
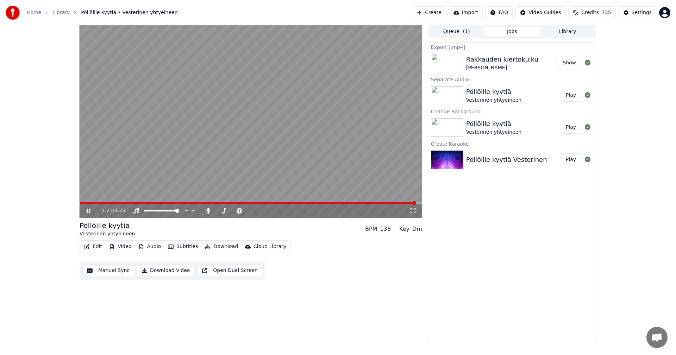
click at [88, 210] on icon at bounding box center [93, 211] width 17 height 6
click at [208, 210] on icon at bounding box center [208, 211] width 4 height 6
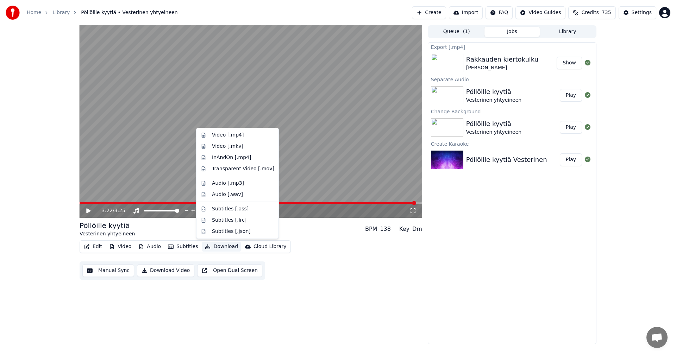
click at [222, 249] on button "Download" at bounding box center [221, 247] width 39 height 10
drag, startPoint x: 233, startPoint y: 133, endPoint x: 234, endPoint y: 137, distance: 4.1
click at [233, 134] on div "Video [.mp4]" at bounding box center [228, 135] width 32 height 7
